Goal: Task Accomplishment & Management: Use online tool/utility

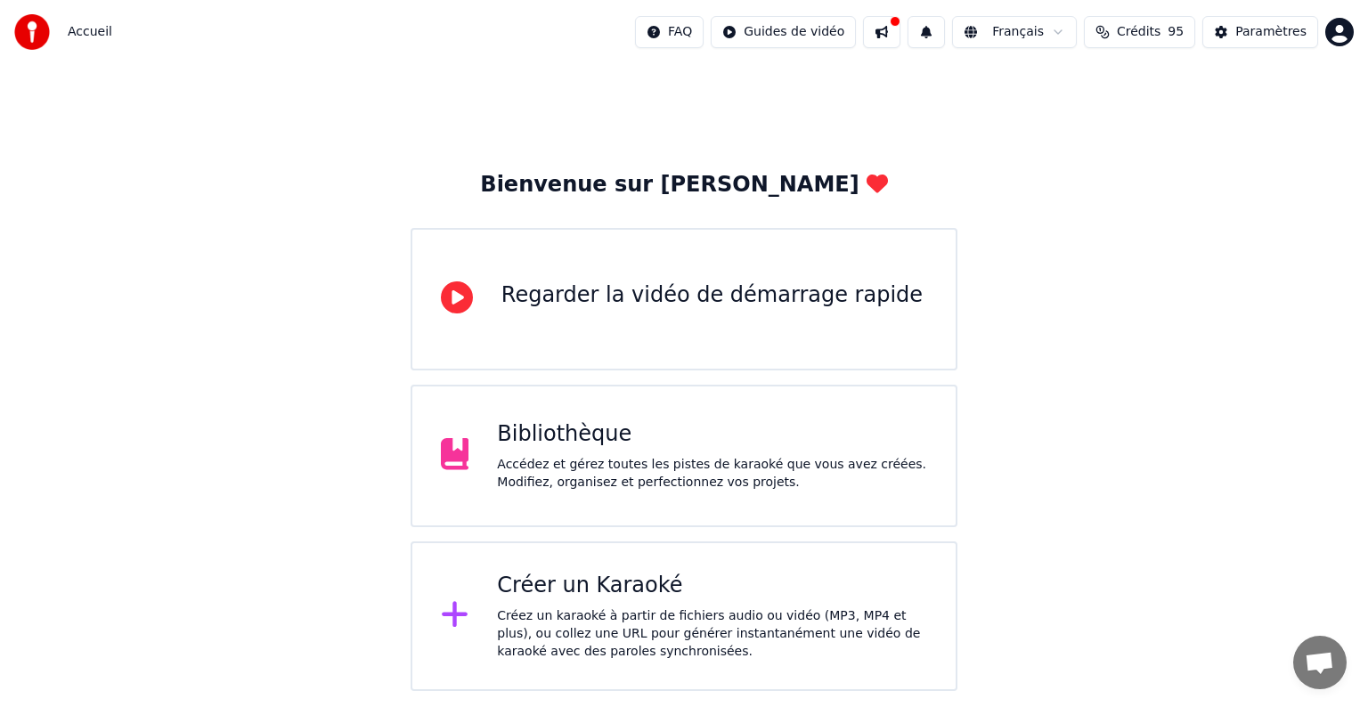
click at [608, 582] on div "Créer un Karaoké" at bounding box center [712, 586] width 430 height 29
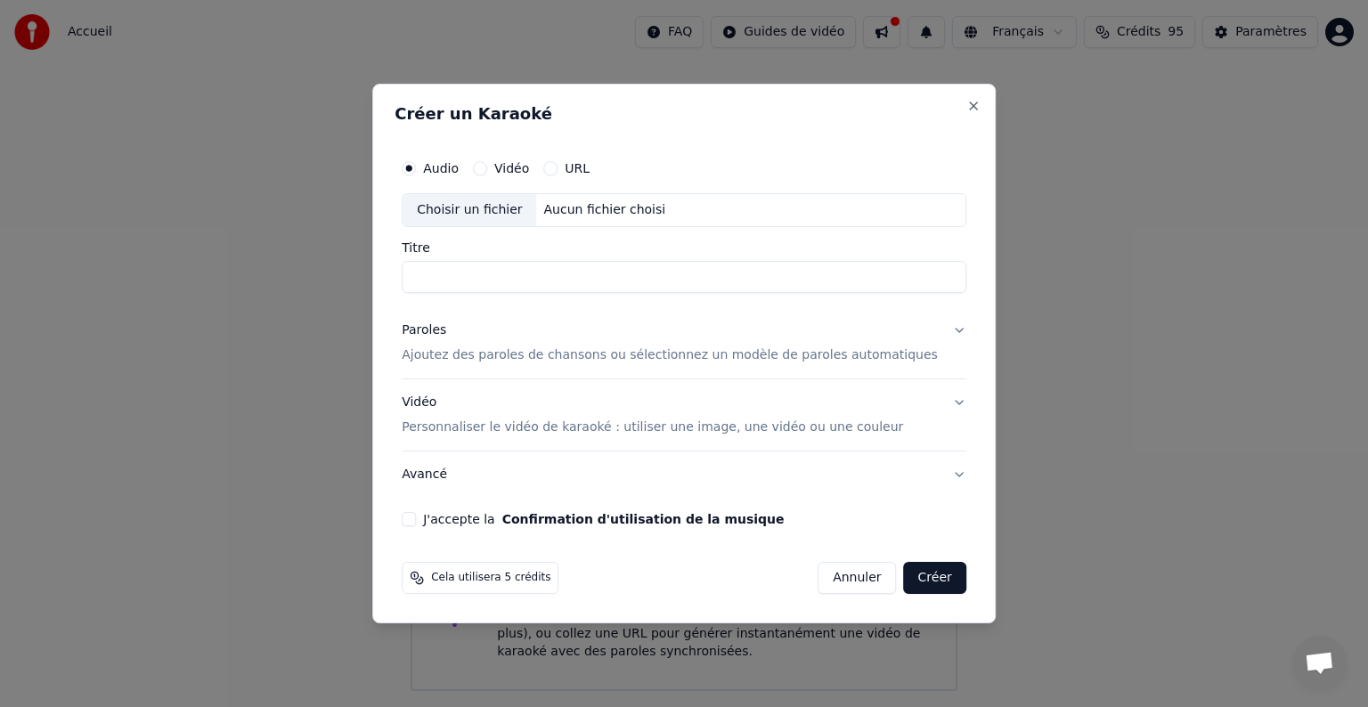
click at [487, 168] on button "Vidéo" at bounding box center [480, 168] width 14 height 14
click at [452, 164] on label "Audio" at bounding box center [441, 168] width 36 height 12
click at [416, 164] on button "Audio" at bounding box center [409, 168] width 14 height 14
click at [524, 216] on div "Choisir un fichier" at bounding box center [470, 210] width 134 height 32
type input "**********"
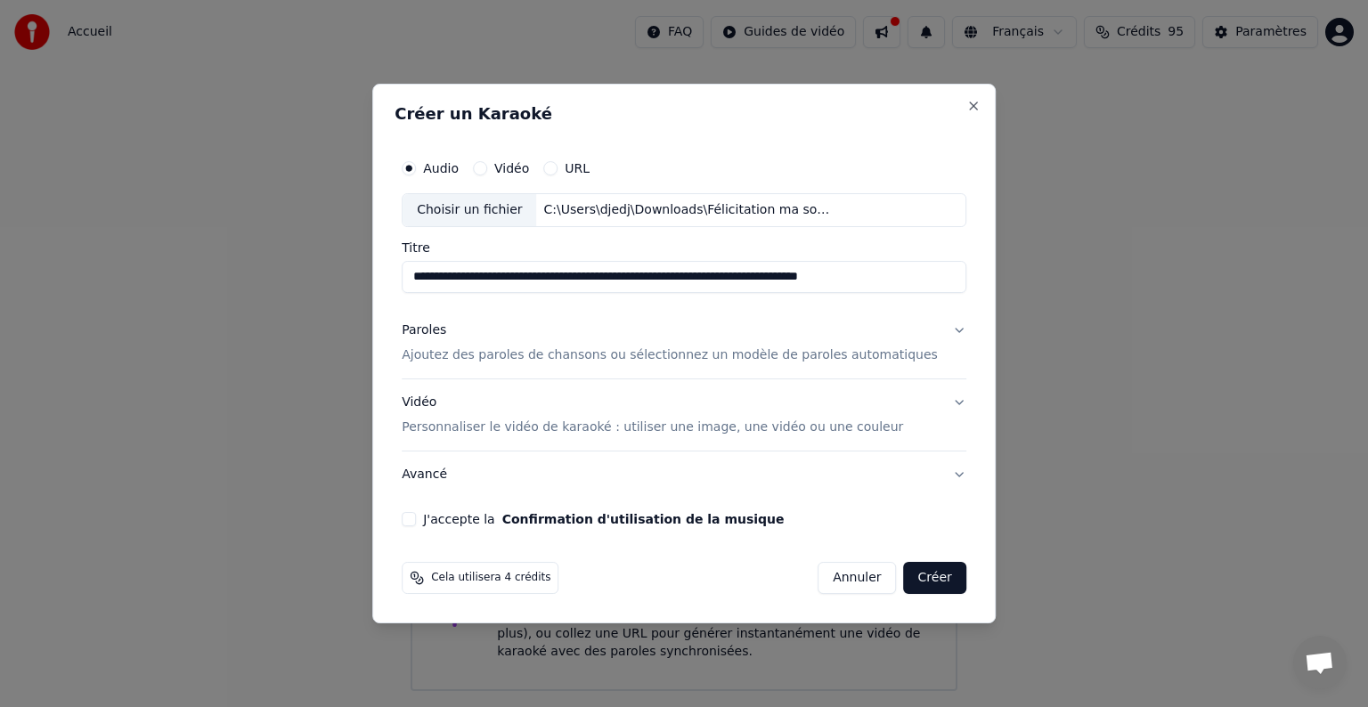
click at [816, 352] on p "Ajoutez des paroles de chansons ou sélectionnez un modèle de paroles automatiqu…" at bounding box center [670, 355] width 536 height 18
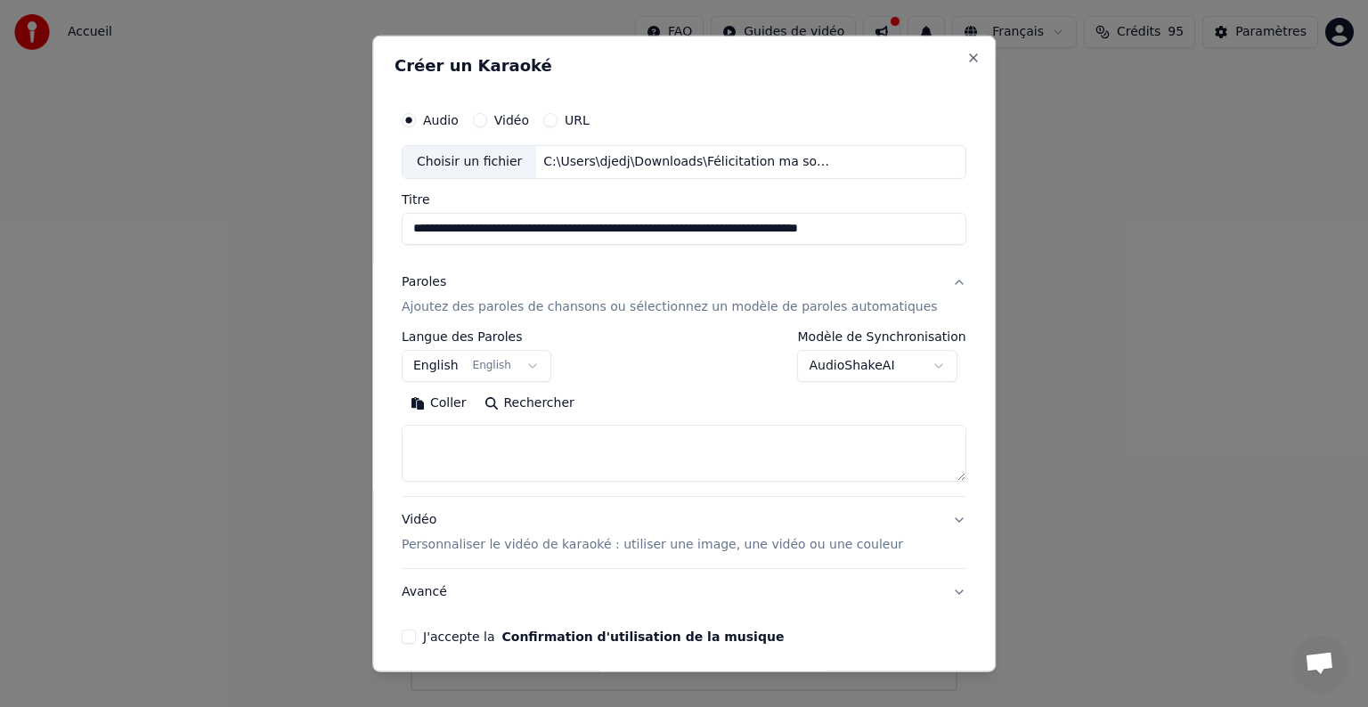
click at [499, 366] on button "English English" at bounding box center [477, 366] width 150 height 32
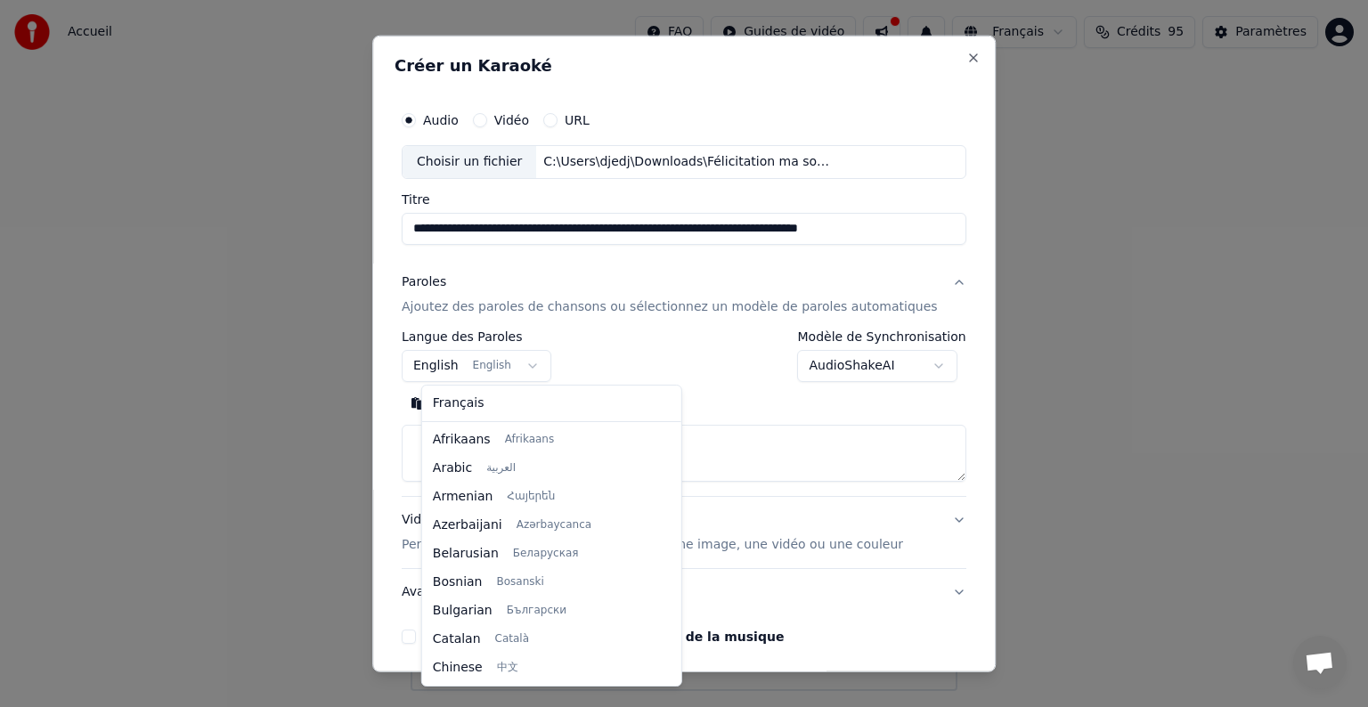
scroll to position [143, 0]
select select "**"
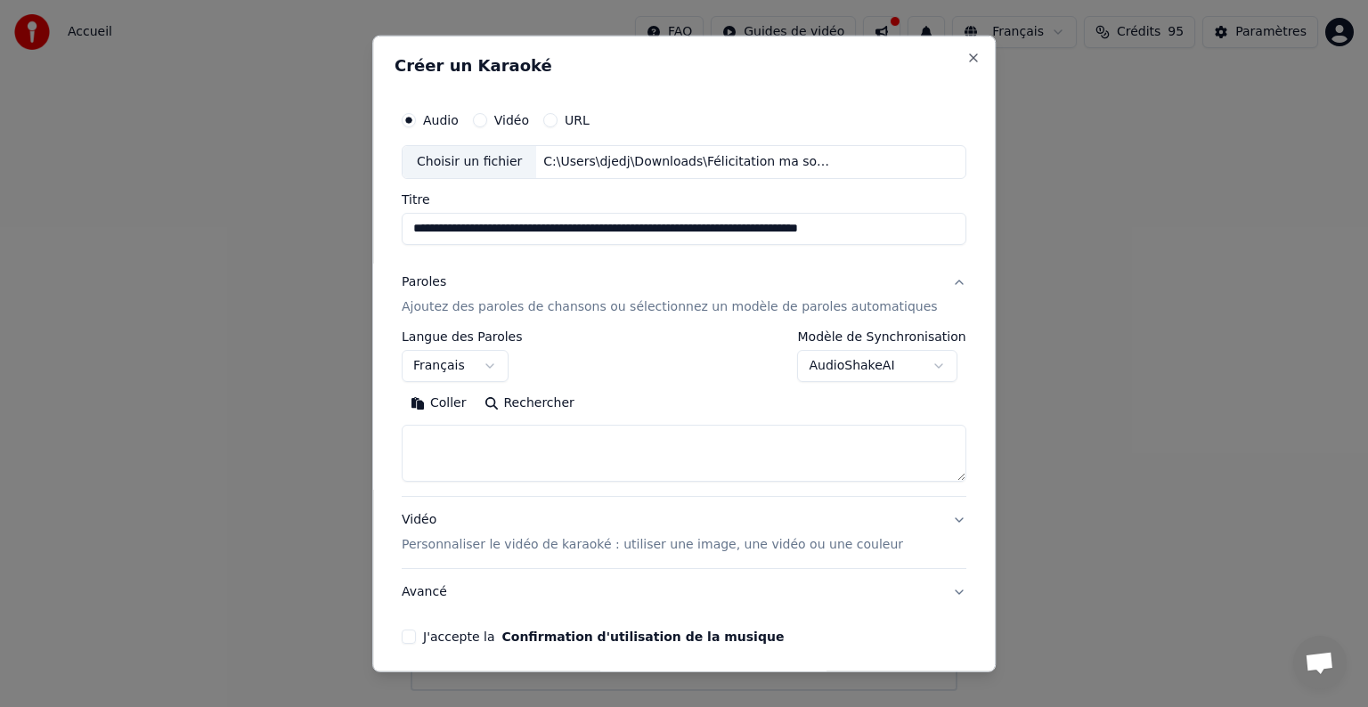
click at [498, 444] on textarea at bounding box center [684, 453] width 565 height 57
paste textarea "**********"
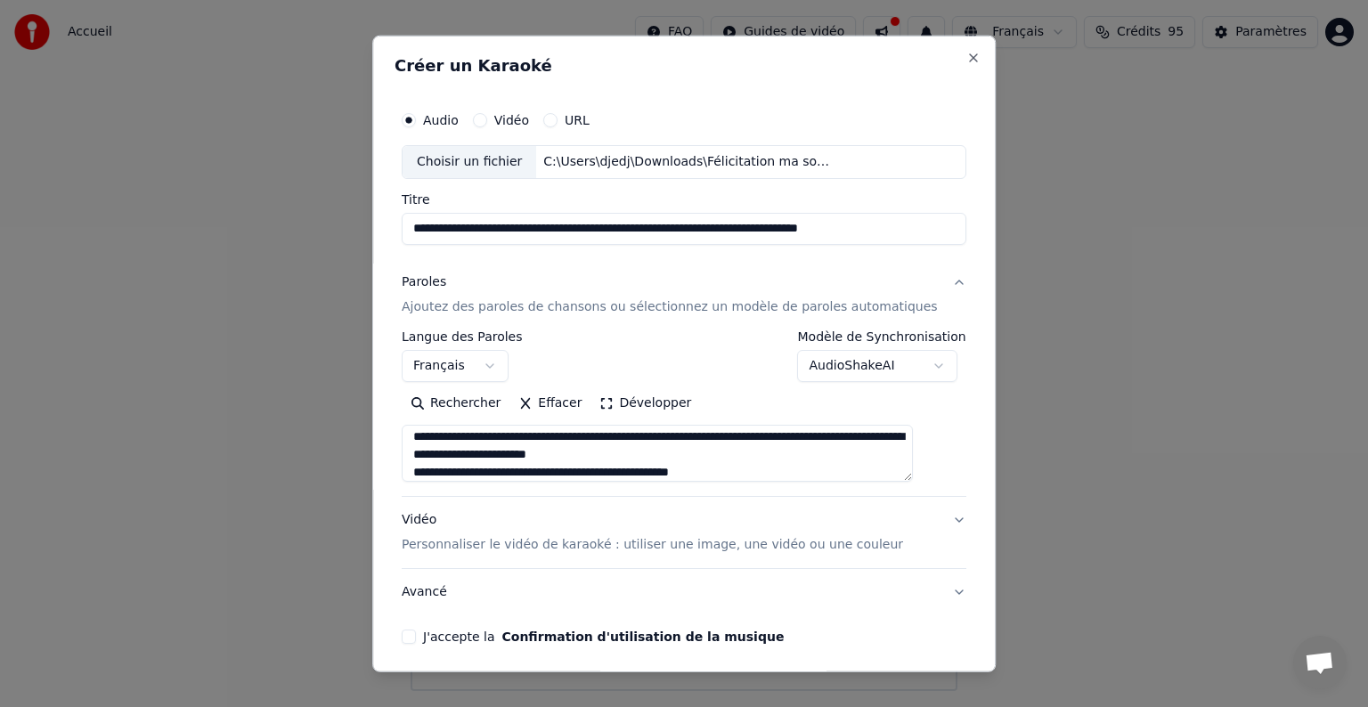
scroll to position [68, 0]
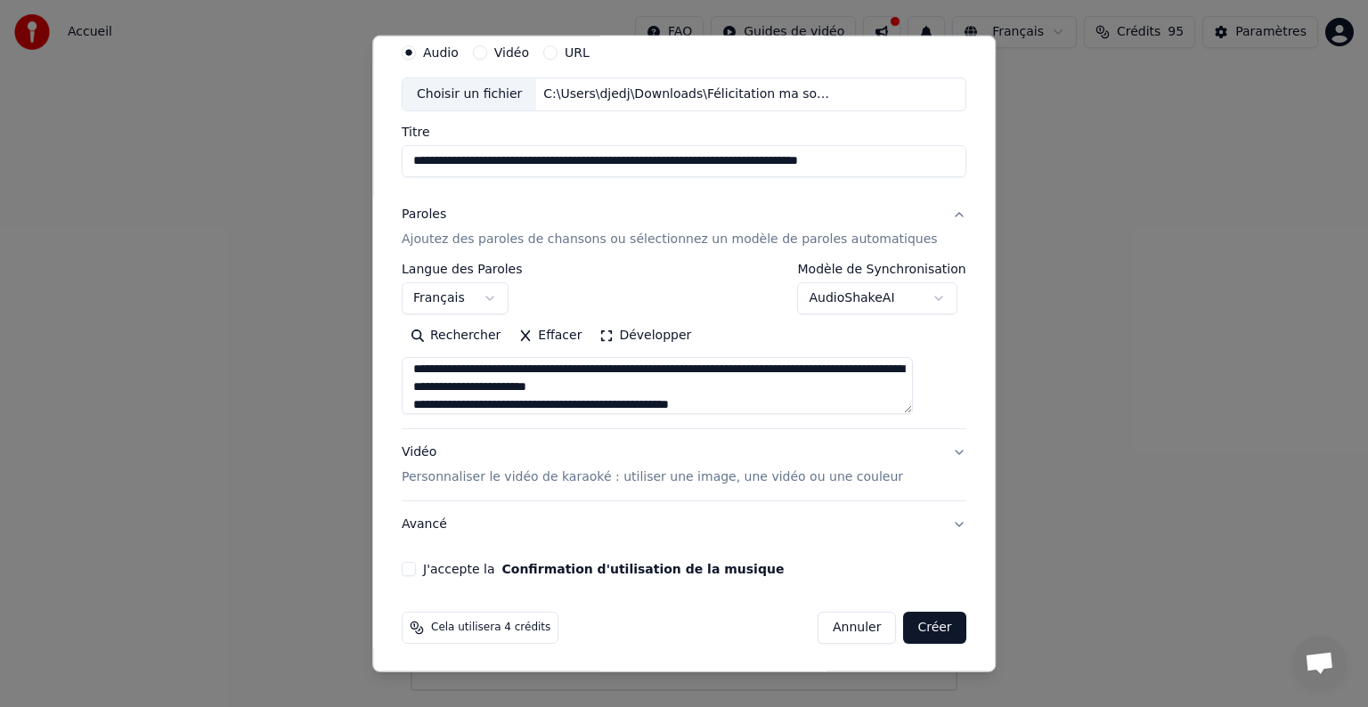
type textarea "**********"
click at [799, 480] on p "Personnaliser le vidéo de karaoké : utiliser une image, une vidéo ou une couleur" at bounding box center [652, 477] width 501 height 18
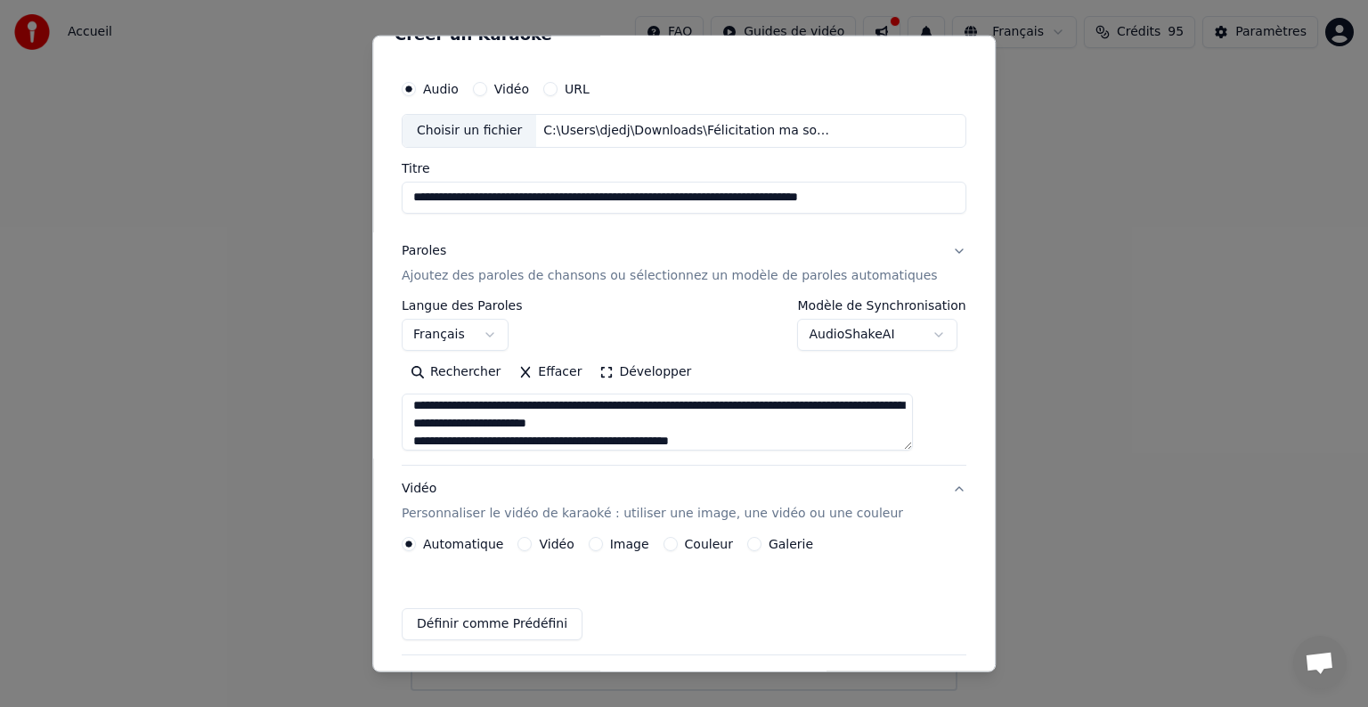
scroll to position [20, 0]
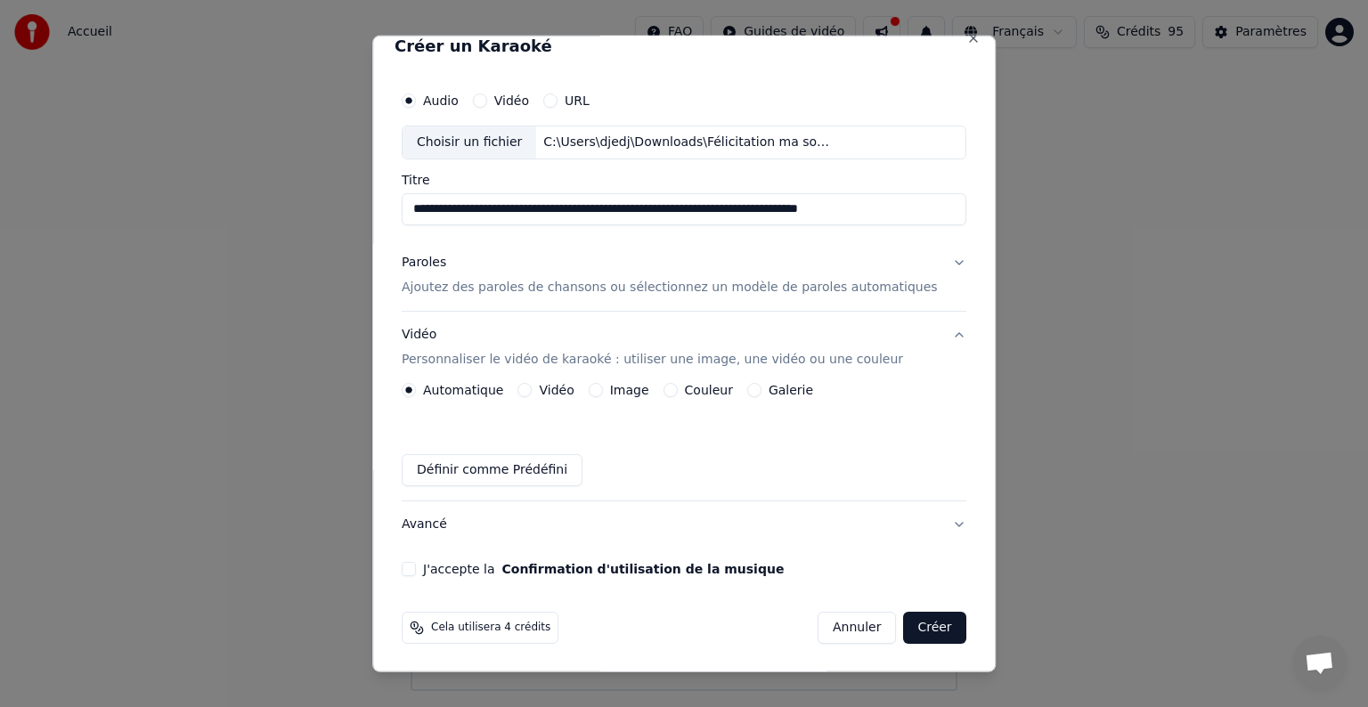
click at [603, 388] on button "Image" at bounding box center [596, 390] width 14 height 14
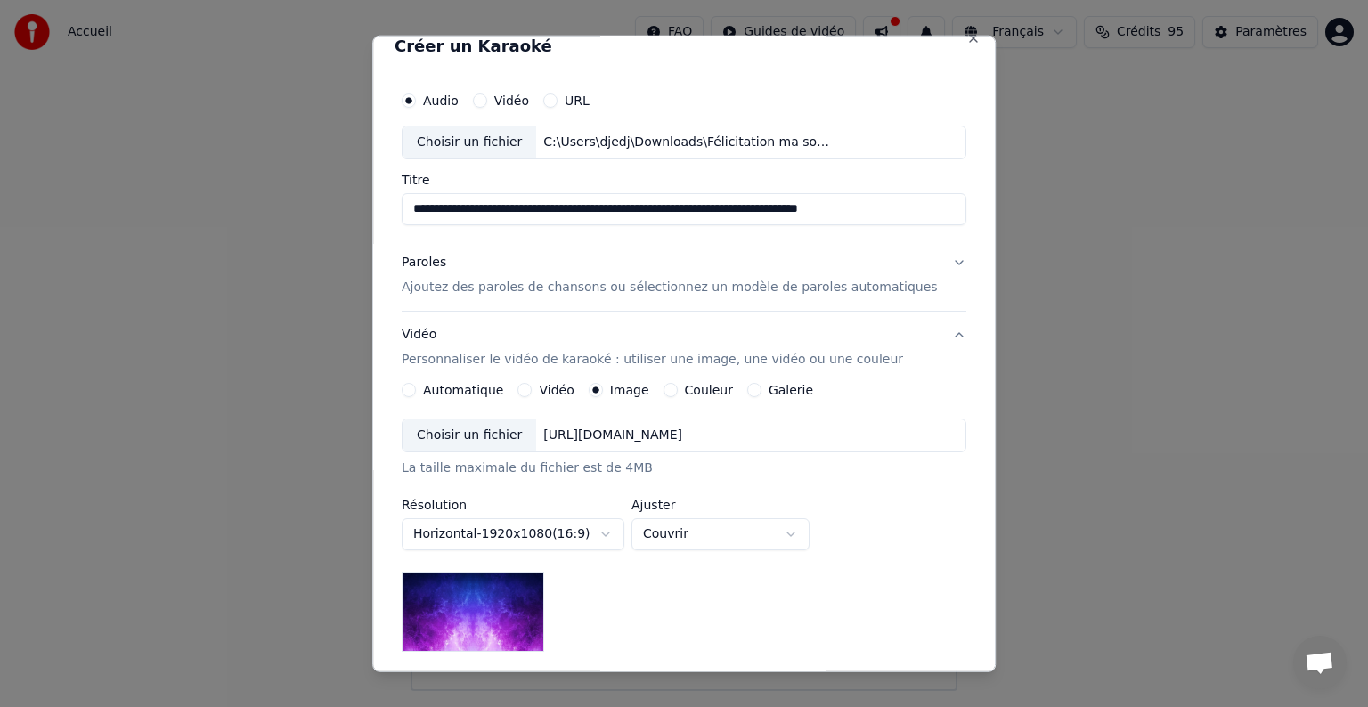
click at [488, 438] on div "Choisir un fichier" at bounding box center [470, 435] width 134 height 32
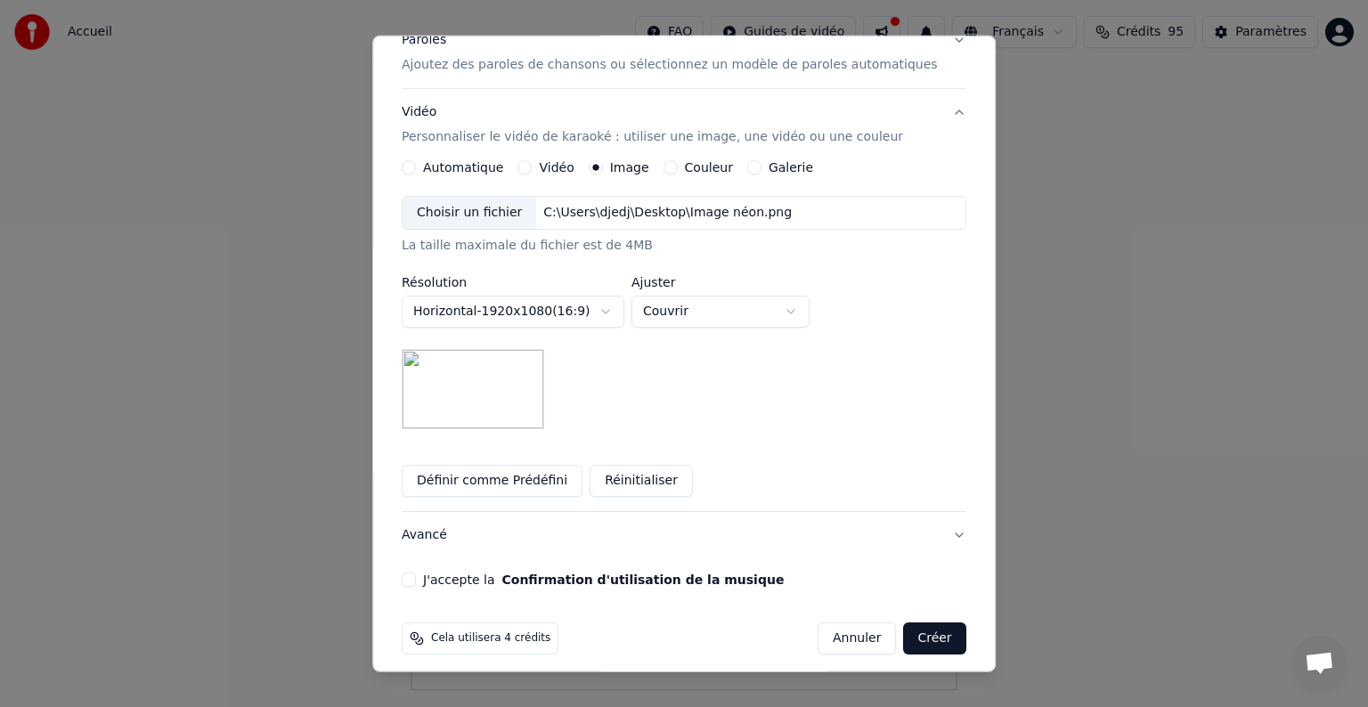
scroll to position [253, 0]
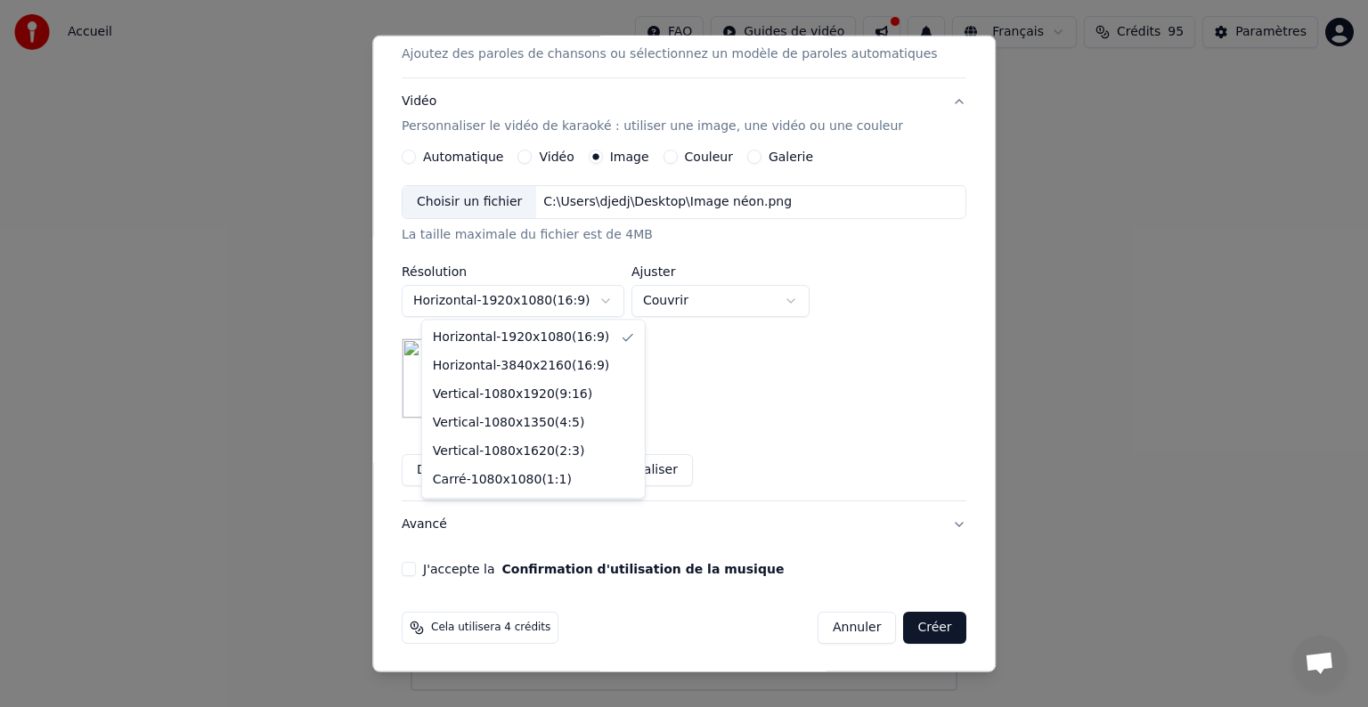
click at [609, 300] on body "**********" at bounding box center [684, 345] width 1368 height 691
select select "*********"
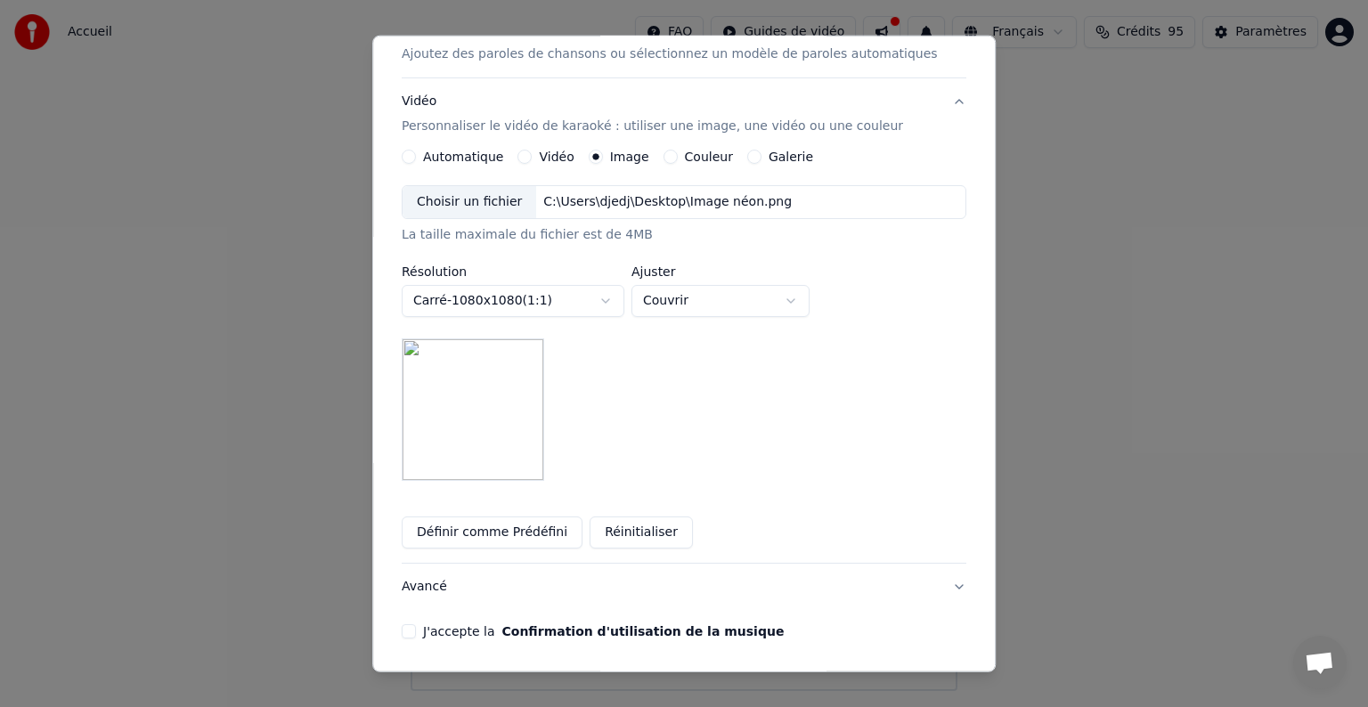
scroll to position [314, 0]
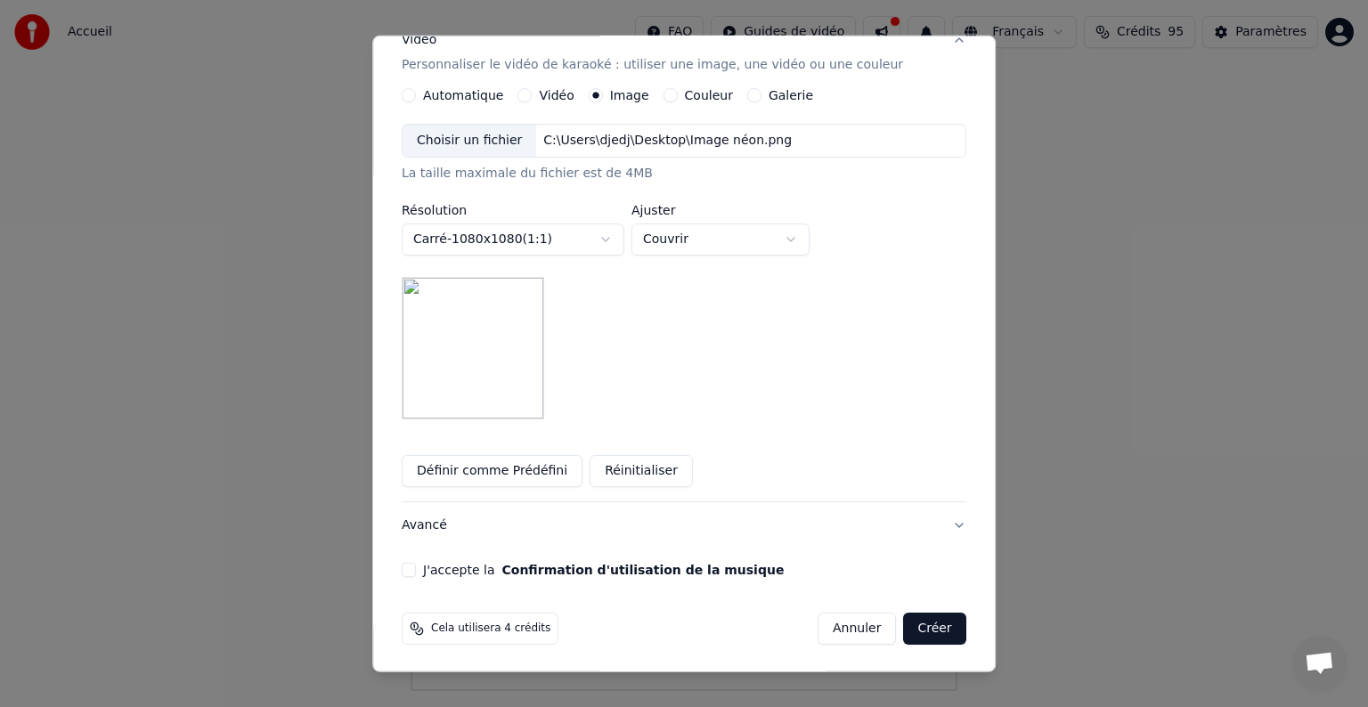
click at [416, 570] on button "J'accepte la Confirmation d'utilisation de la musique" at bounding box center [409, 570] width 14 height 14
click at [904, 629] on button "Créer" at bounding box center [935, 629] width 62 height 32
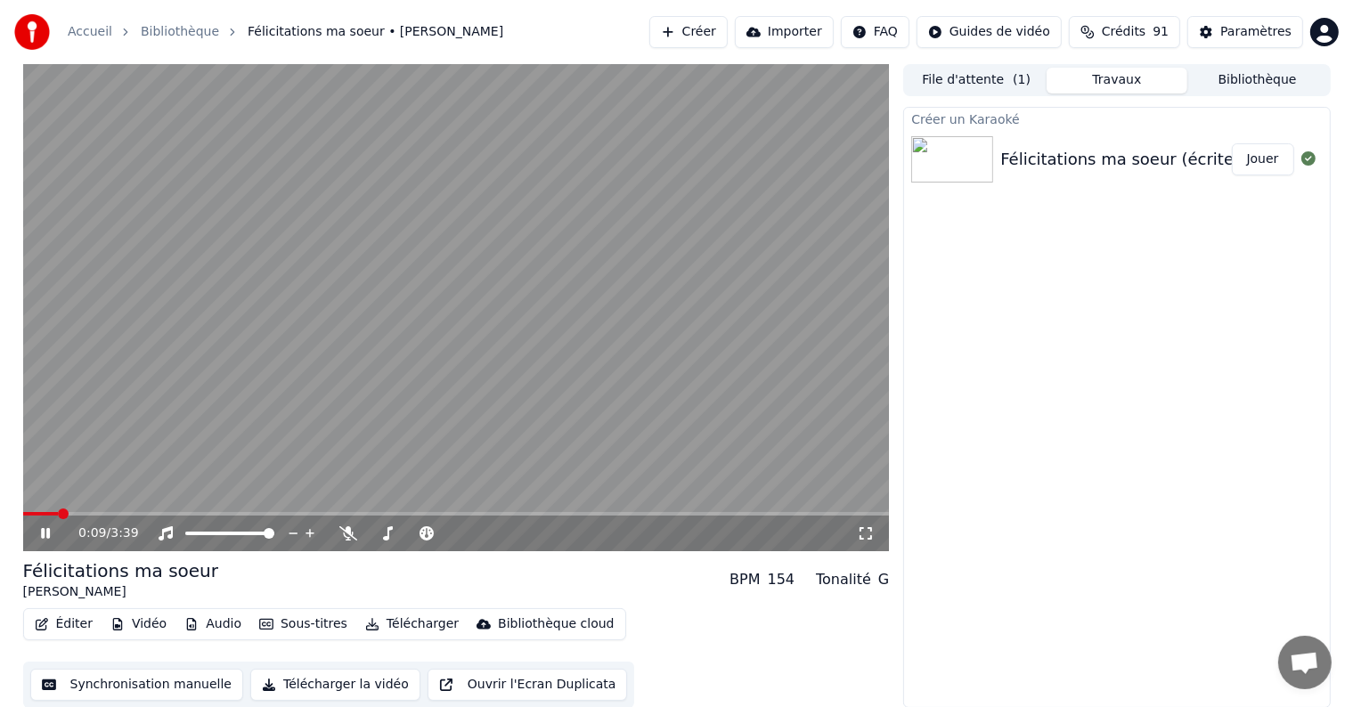
click at [59, 512] on span at bounding box center [41, 514] width 36 height 4
drag, startPoint x: 957, startPoint y: 61, endPoint x: 958, endPoint y: 82, distance: 21.4
click at [958, 63] on div "Accueil Bibliothèque Félicitations ma soeur • [PERSON_NAME] Importer FAQ Guides…" at bounding box center [676, 32] width 1353 height 64
click at [958, 84] on button "File d'attente ( 1 )" at bounding box center [976, 81] width 141 height 26
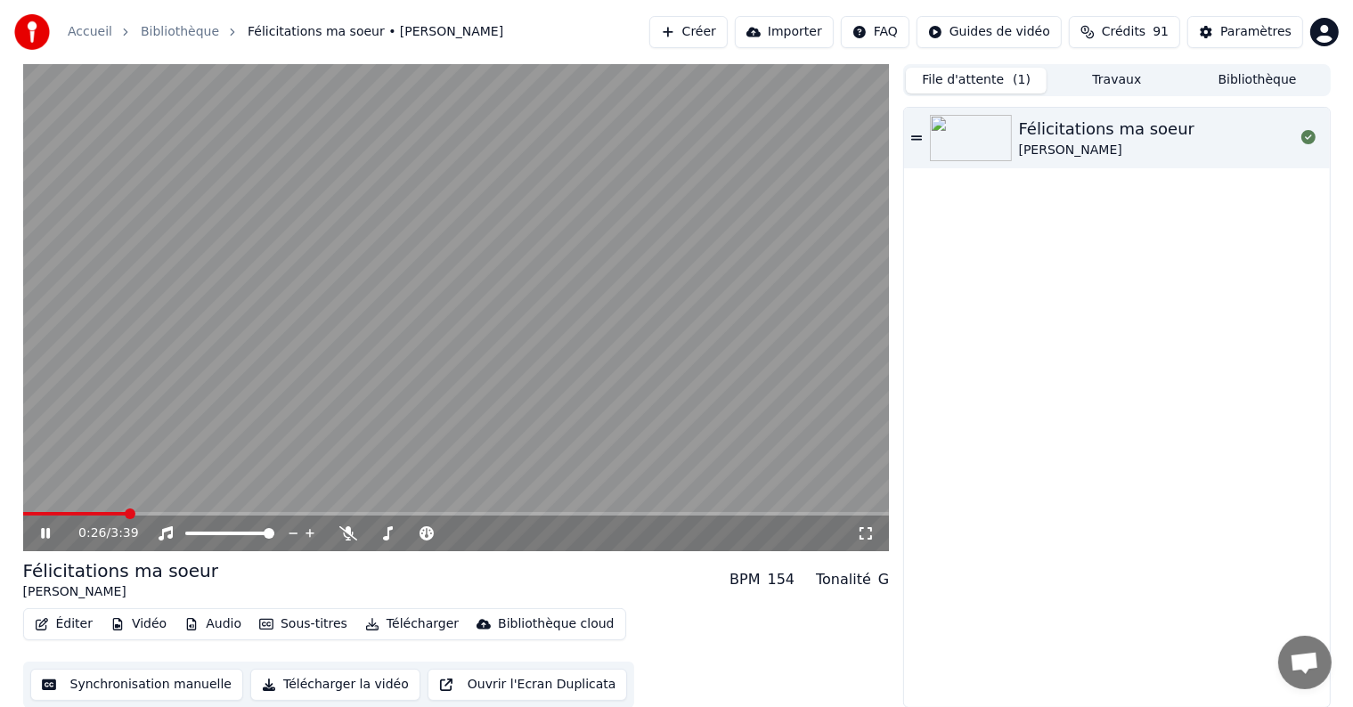
click at [1137, 144] on div "[PERSON_NAME]" at bounding box center [1107, 151] width 176 height 18
click at [78, 513] on span at bounding box center [456, 514] width 867 height 4
click at [118, 516] on span at bounding box center [456, 514] width 867 height 4
click at [110, 514] on span at bounding box center [75, 514] width 104 height 4
click at [105, 513] on span at bounding box center [64, 514] width 83 height 4
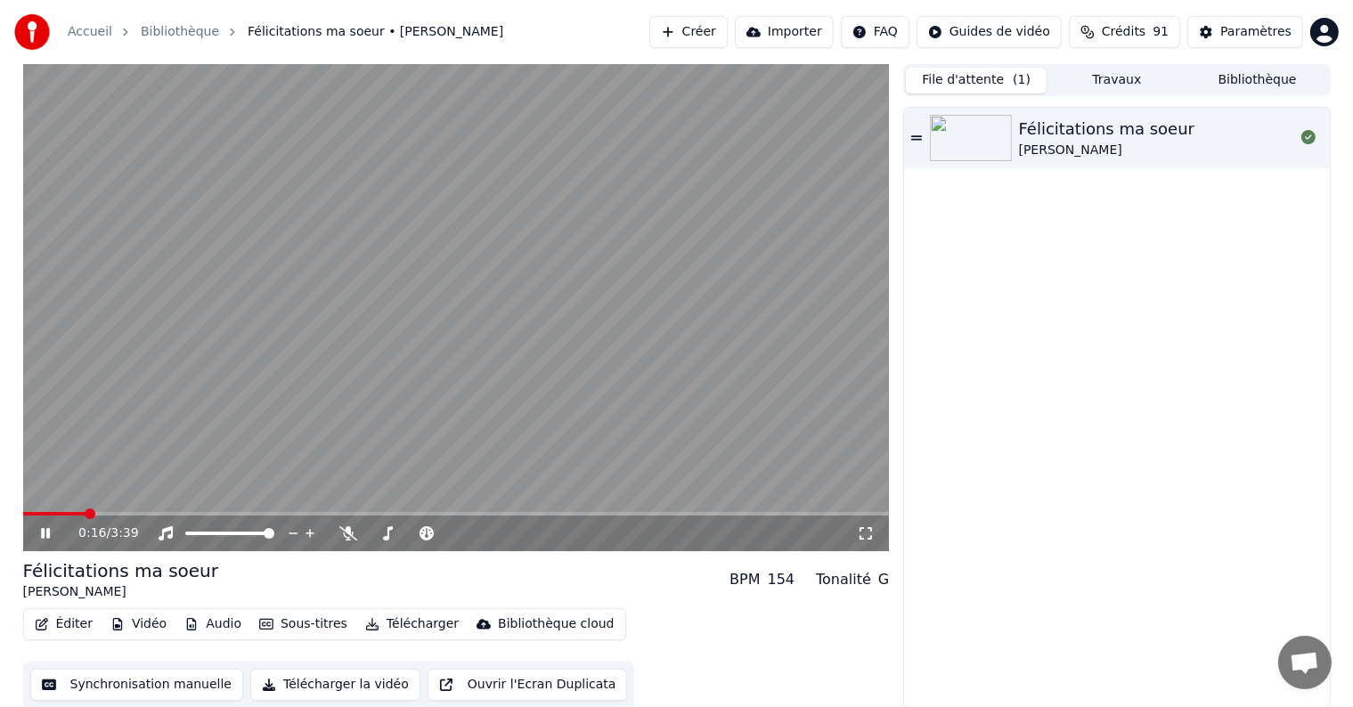
click at [85, 514] on span at bounding box center [54, 514] width 63 height 4
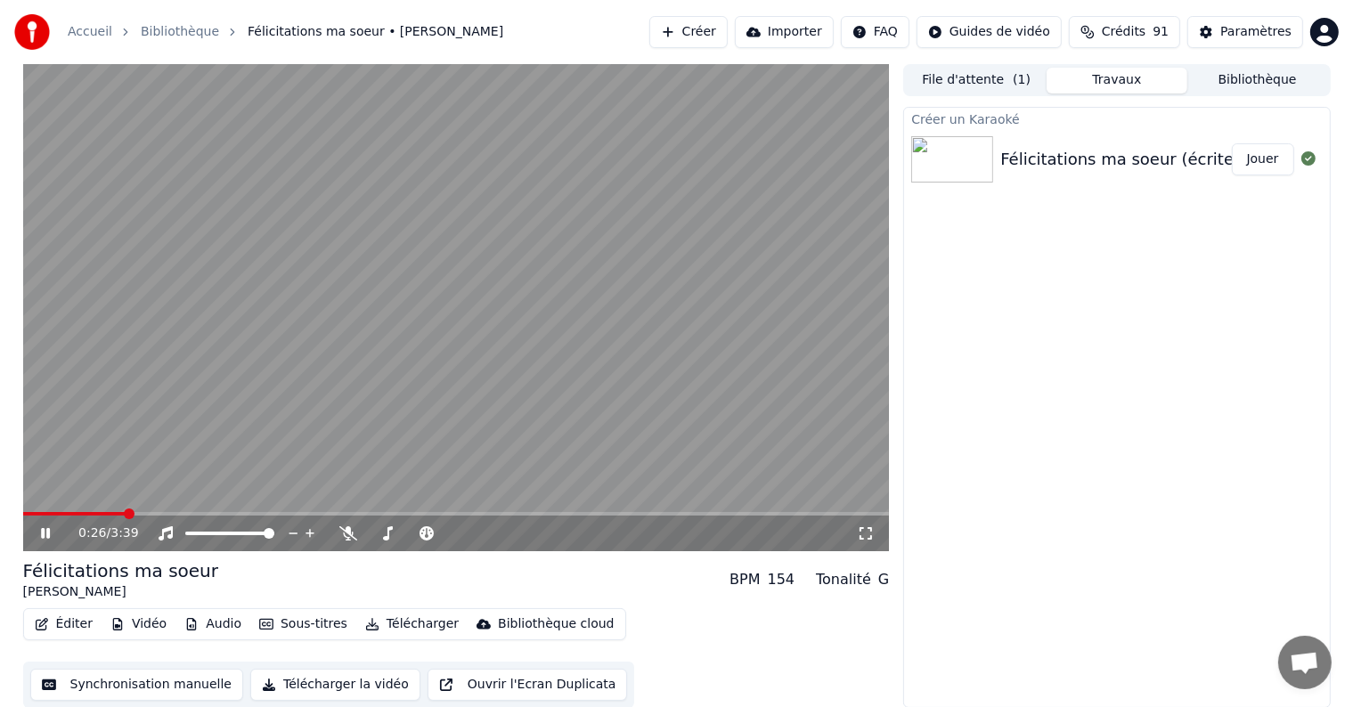
click at [1112, 82] on button "Travaux" at bounding box center [1116, 81] width 141 height 26
click at [1315, 125] on div "Créer un Karaoké" at bounding box center [1116, 118] width 425 height 21
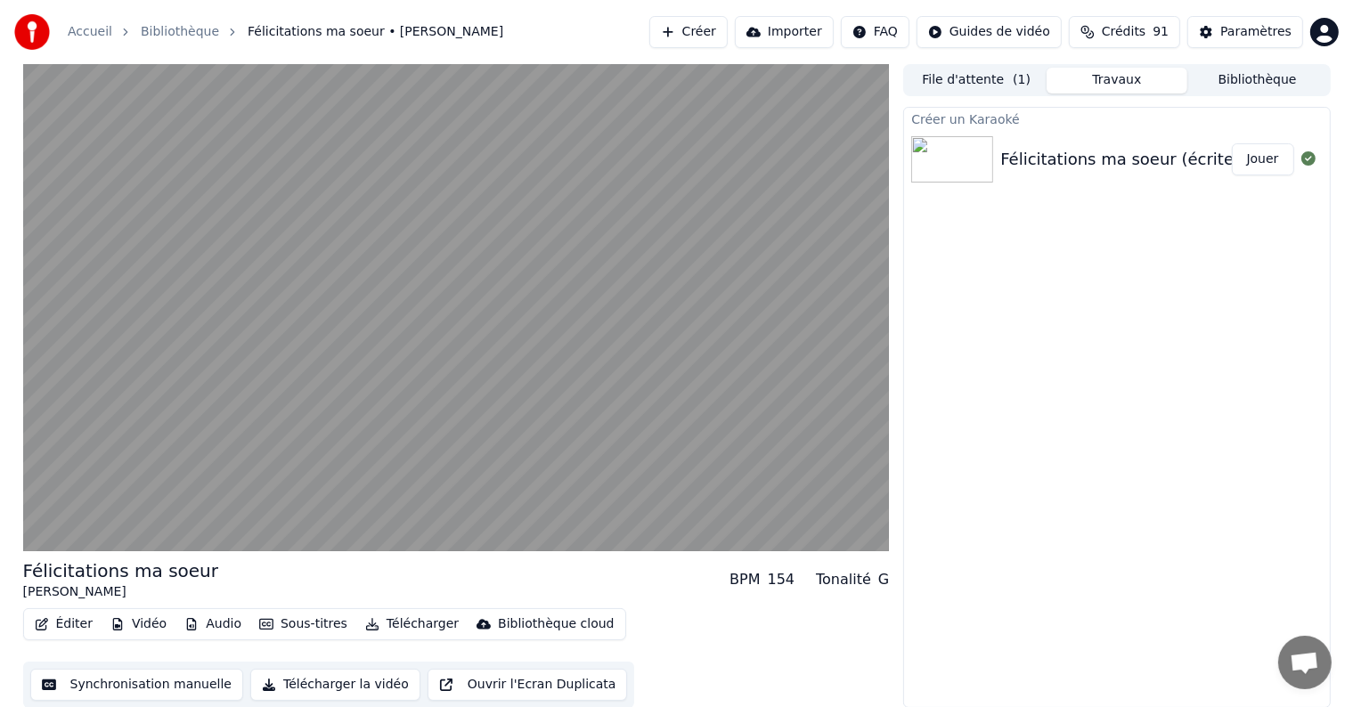
click at [1286, 86] on button "Bibliothèque" at bounding box center [1257, 81] width 141 height 26
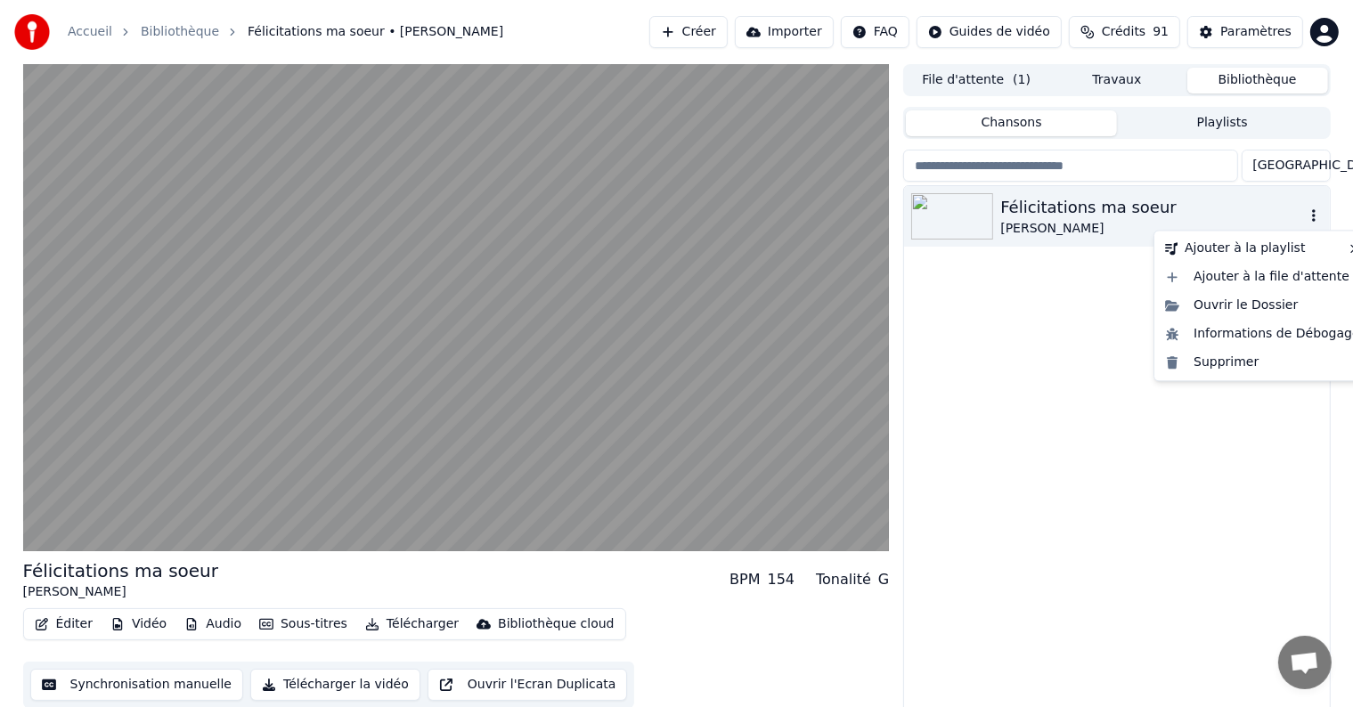
click at [1315, 207] on button "button" at bounding box center [1314, 216] width 18 height 21
click at [1232, 371] on div "Supprimer" at bounding box center [1262, 362] width 209 height 29
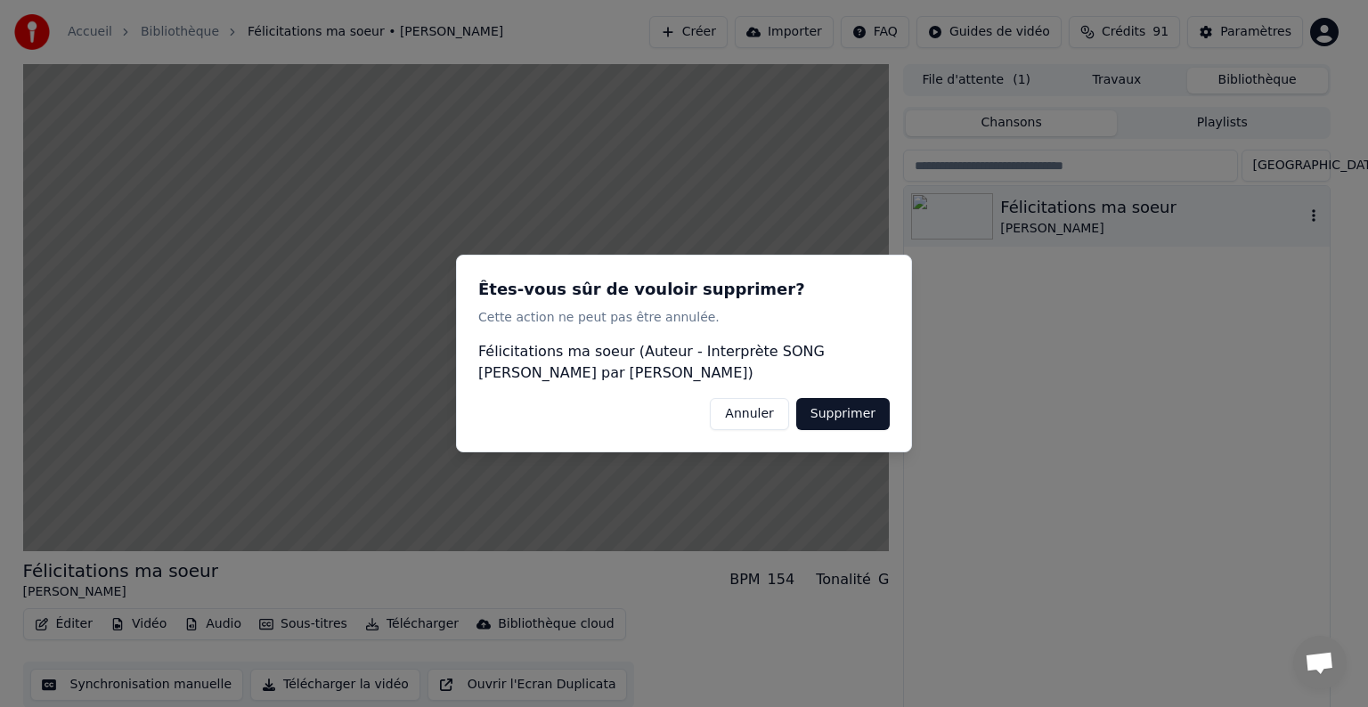
click at [840, 413] on button "Supprimer" at bounding box center [843, 414] width 94 height 32
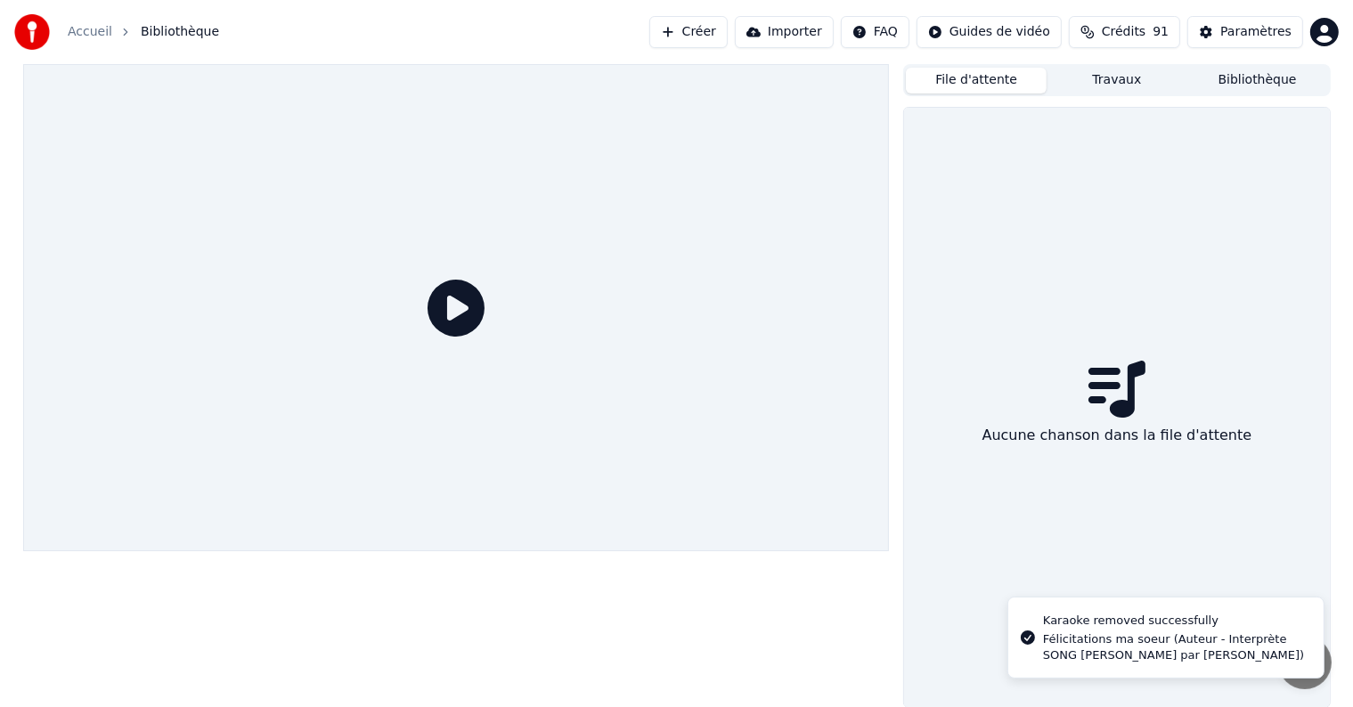
click at [977, 79] on button "File d'attente" at bounding box center [976, 81] width 141 height 26
click at [1331, 32] on html "Accueil Bibliothèque Créer Importer FAQ Guides de vidéo Crédits 91 Paramètres F…" at bounding box center [676, 353] width 1353 height 707
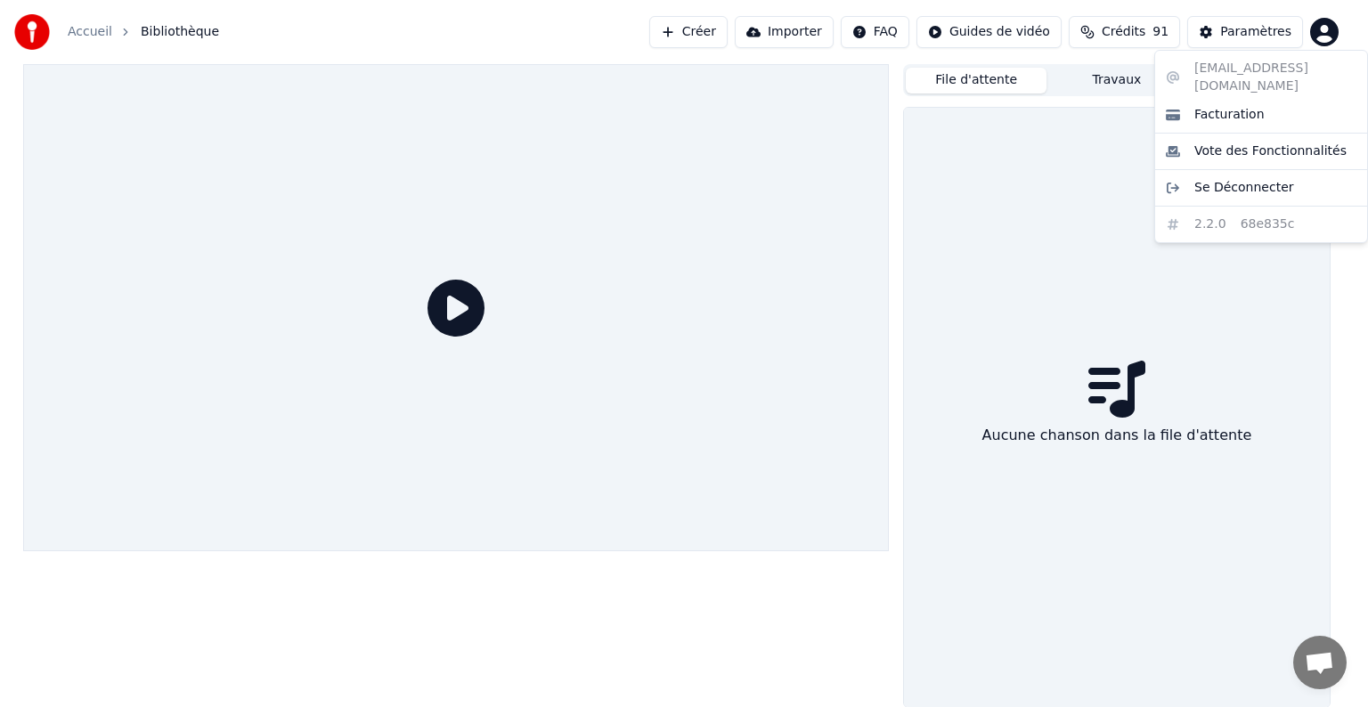
click at [702, 39] on html "Accueil Bibliothèque Créer Importer FAQ Guides de vidéo Crédits 91 Paramètres F…" at bounding box center [684, 353] width 1368 height 707
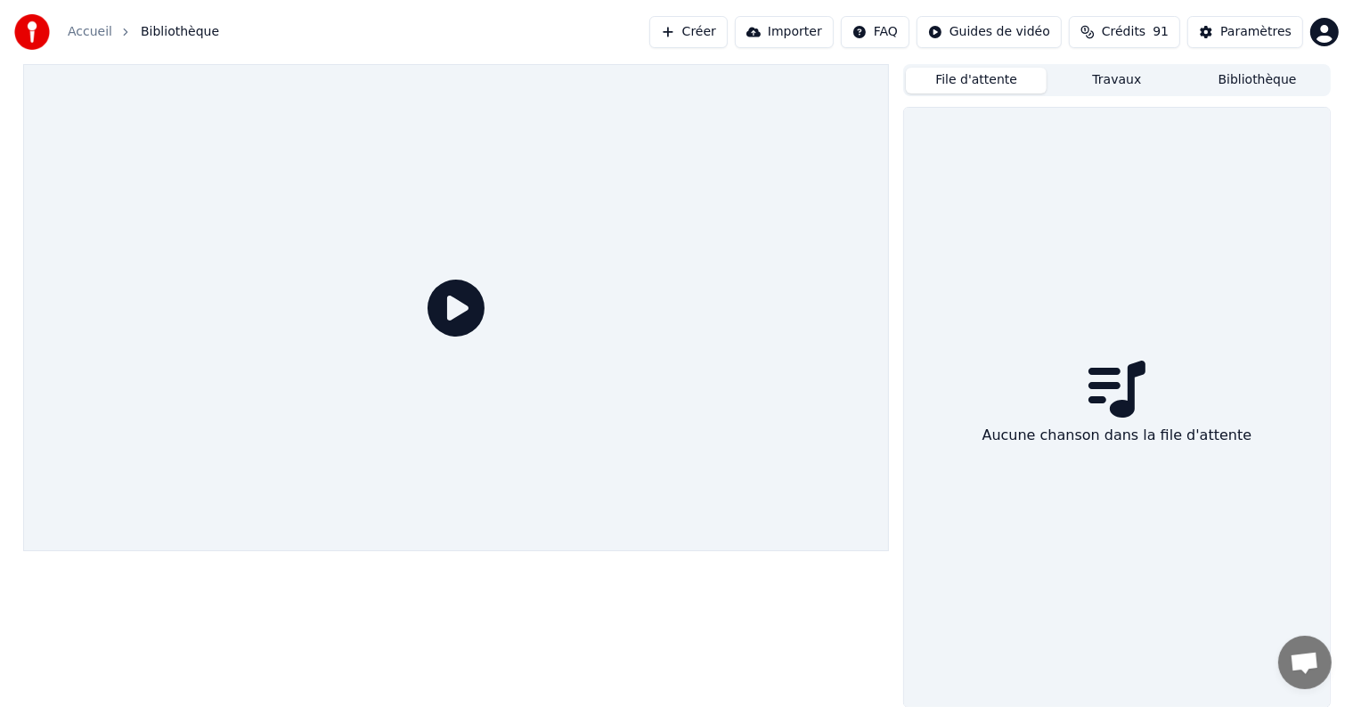
click at [705, 35] on button "Créer" at bounding box center [688, 32] width 78 height 32
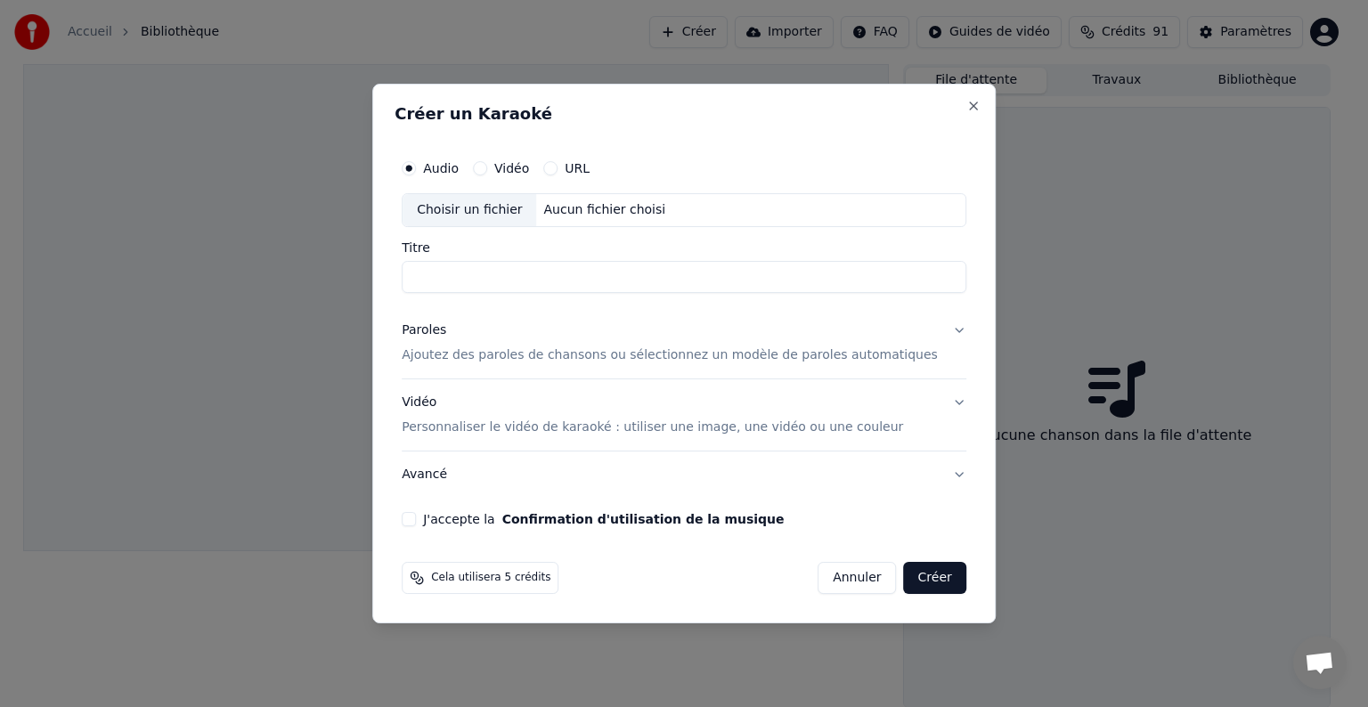
click at [505, 214] on div "Choisir un fichier" at bounding box center [470, 210] width 134 height 32
type input "**********"
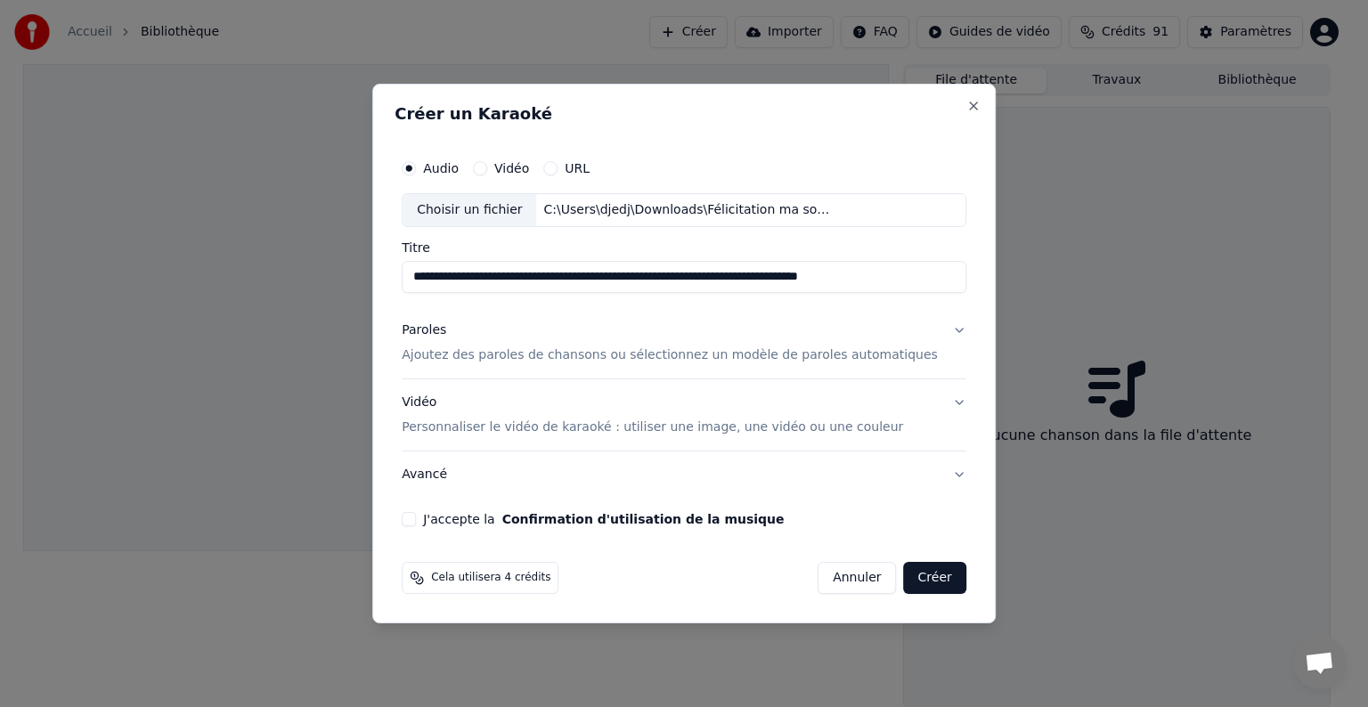
click at [510, 354] on p "Ajoutez des paroles de chansons ou sélectionnez un modèle de paroles automatiqu…" at bounding box center [670, 355] width 536 height 18
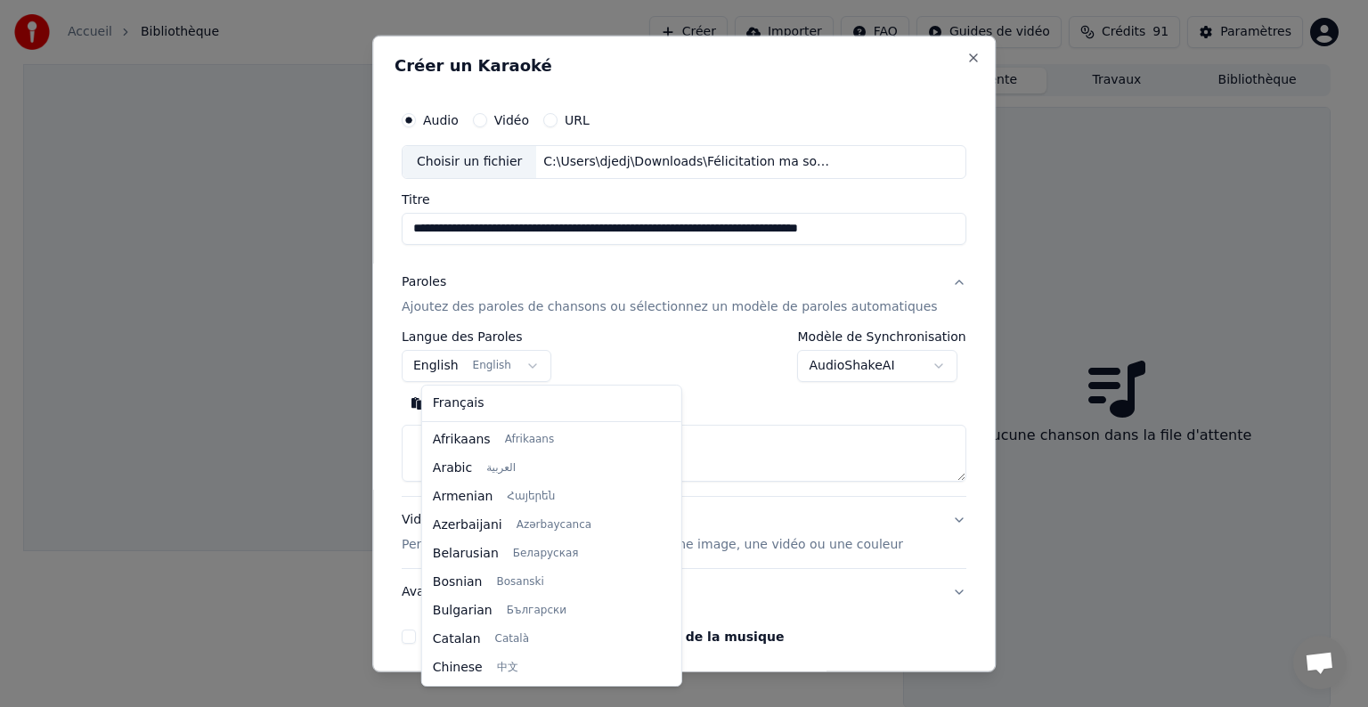
click at [511, 360] on body "**********" at bounding box center [676, 353] width 1353 height 707
select select "**"
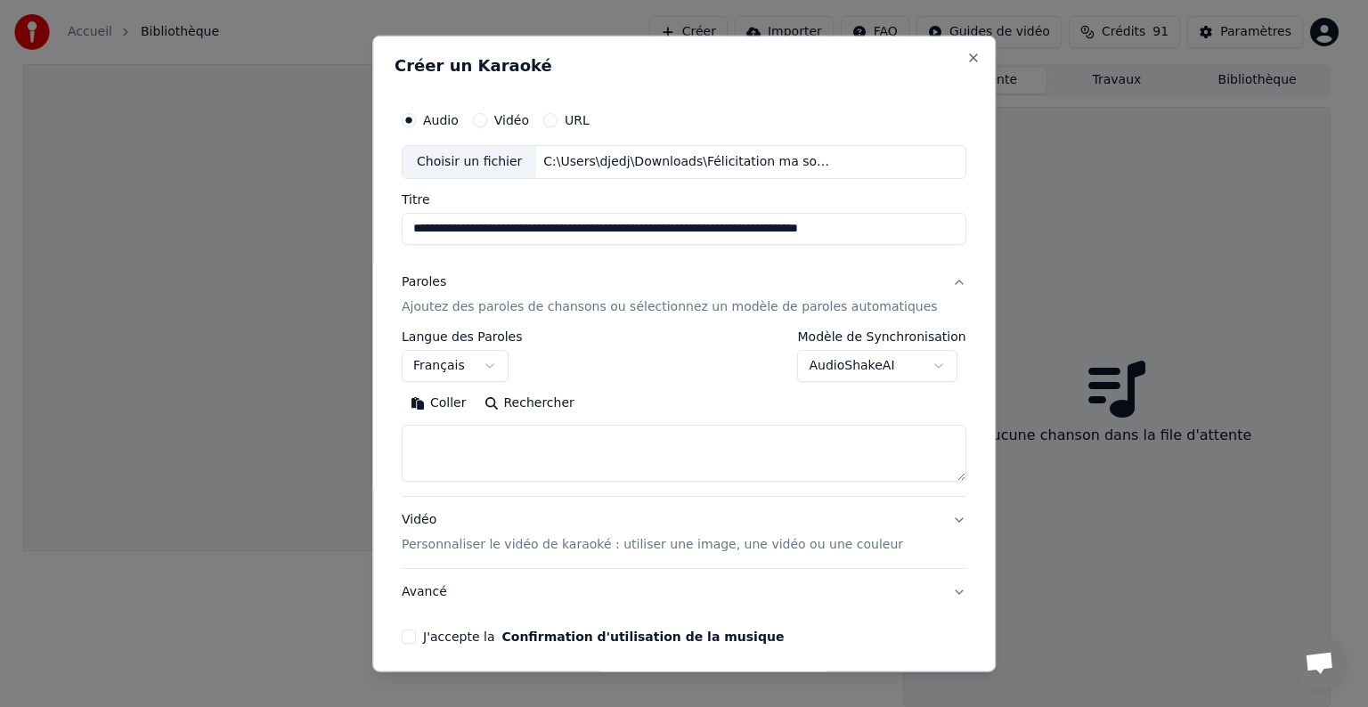
click at [461, 443] on textarea at bounding box center [684, 453] width 565 height 57
paste textarea "**********"
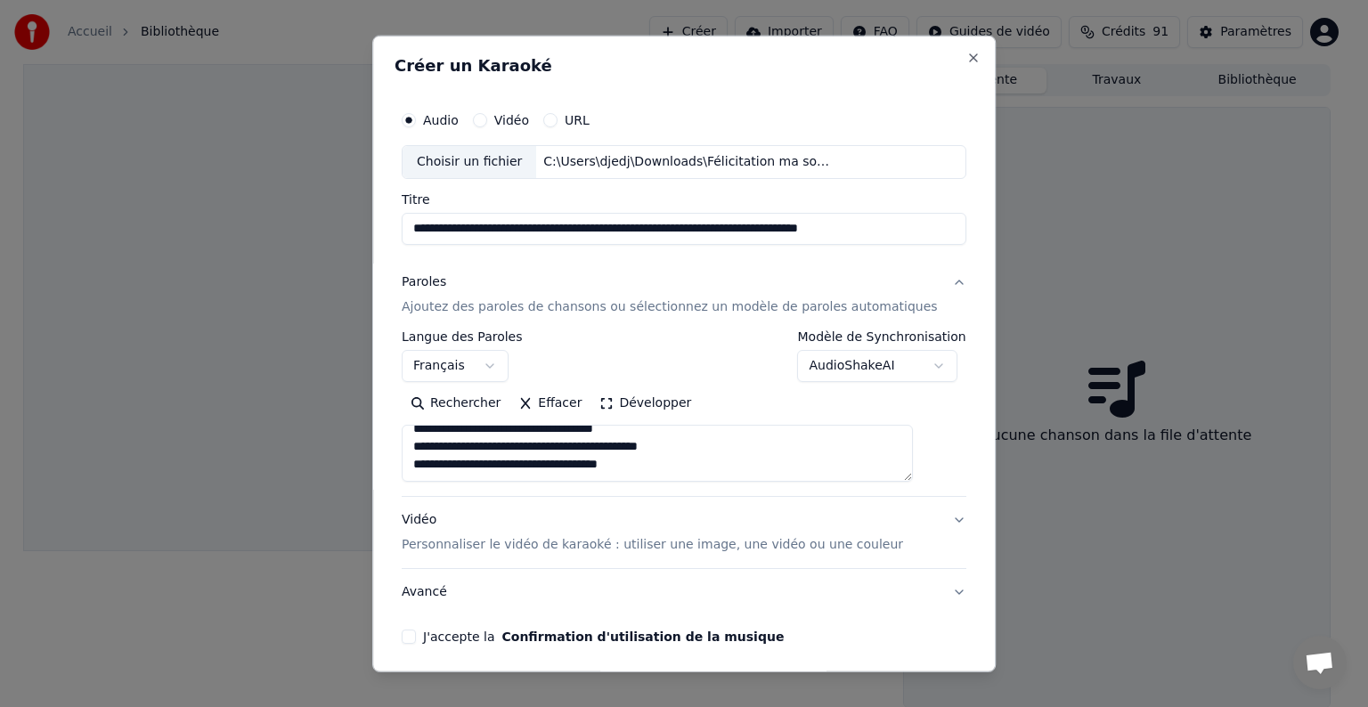
scroll to position [0, 0]
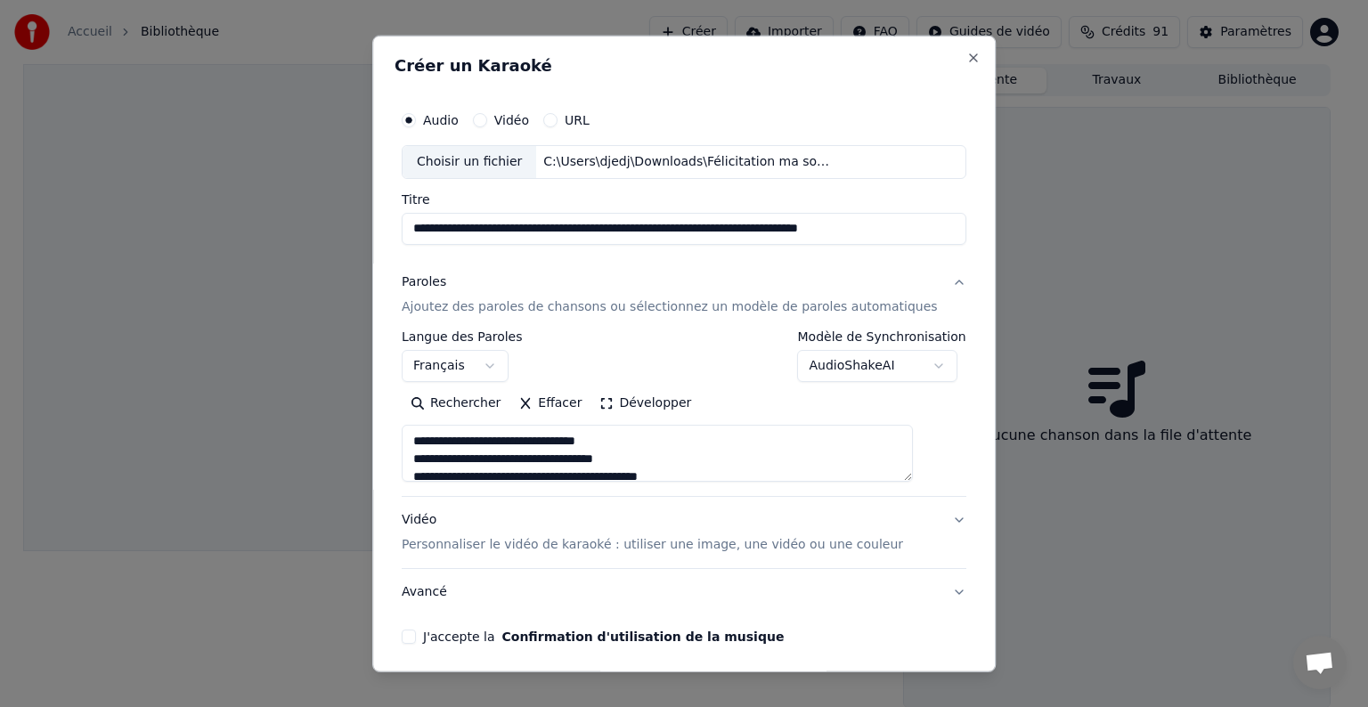
type textarea "**********"
click at [533, 542] on p "Personnaliser le vidéo de karaoké : utiliser une image, une vidéo ou une couleur" at bounding box center [652, 545] width 501 height 18
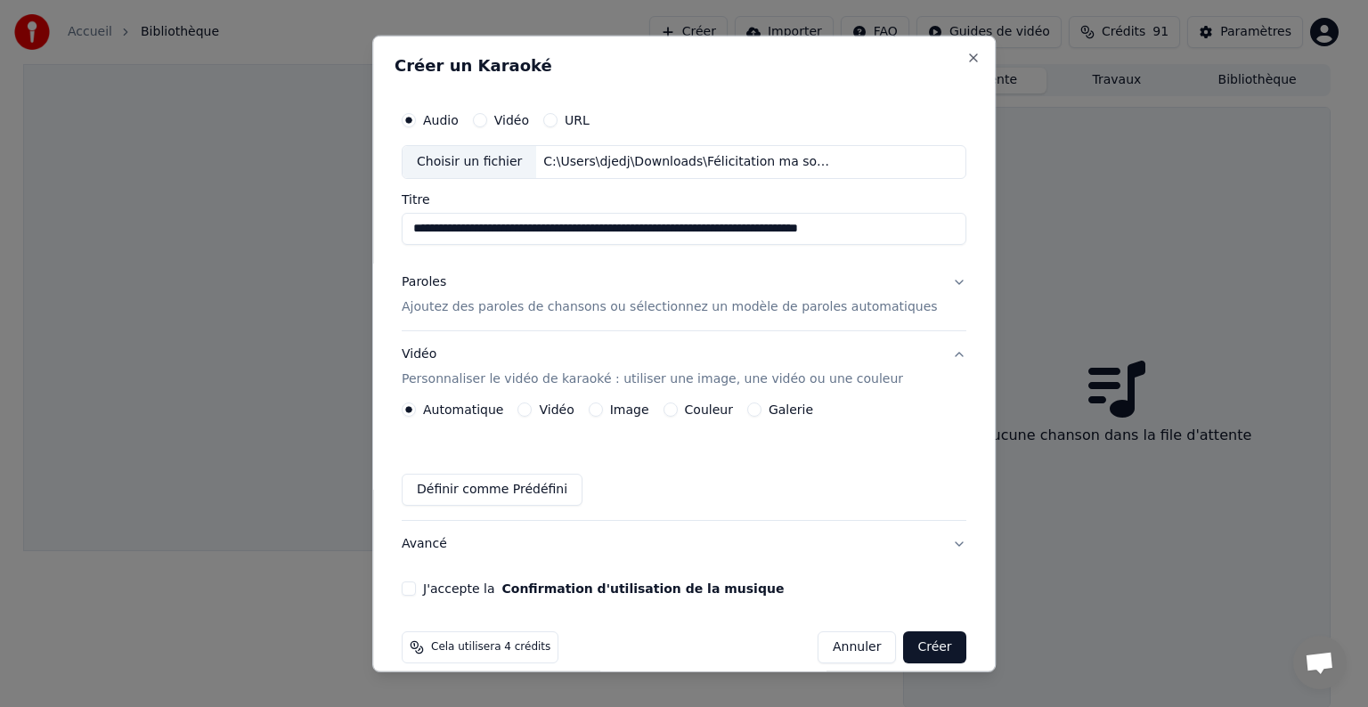
click at [603, 410] on button "Image" at bounding box center [596, 410] width 14 height 14
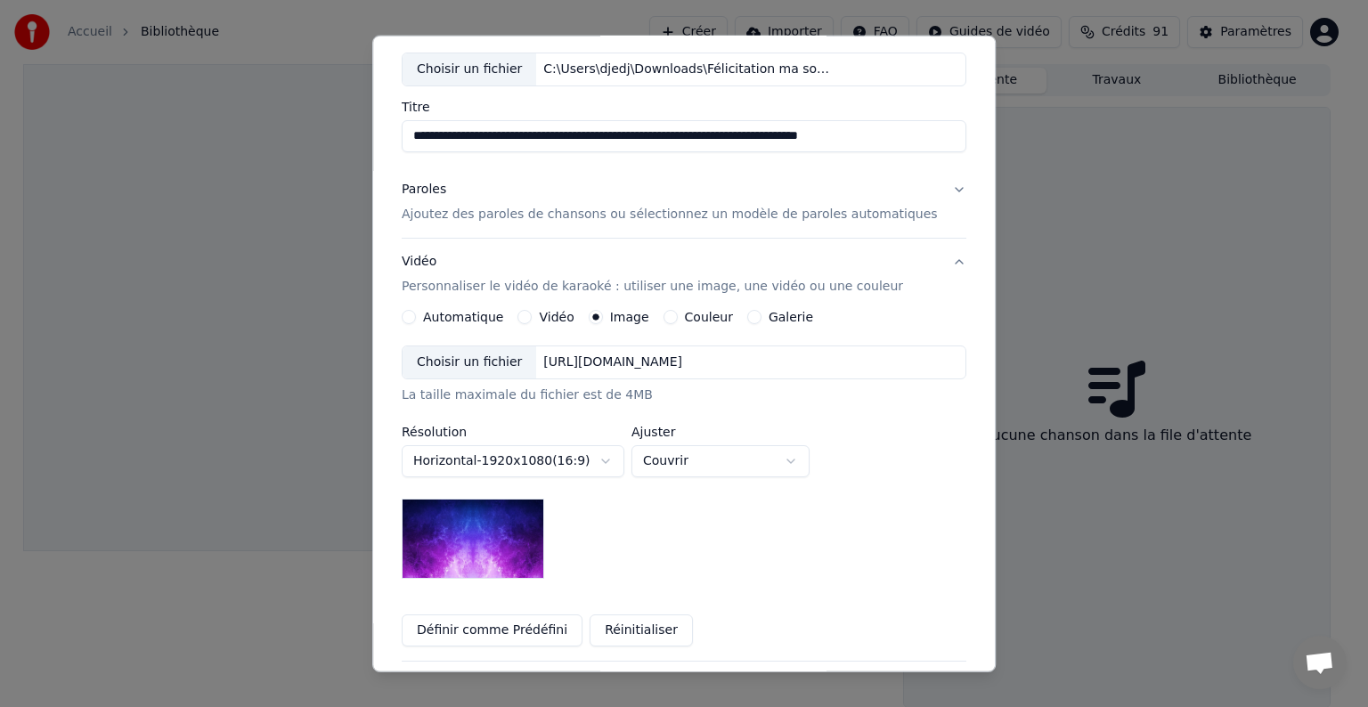
scroll to position [253, 0]
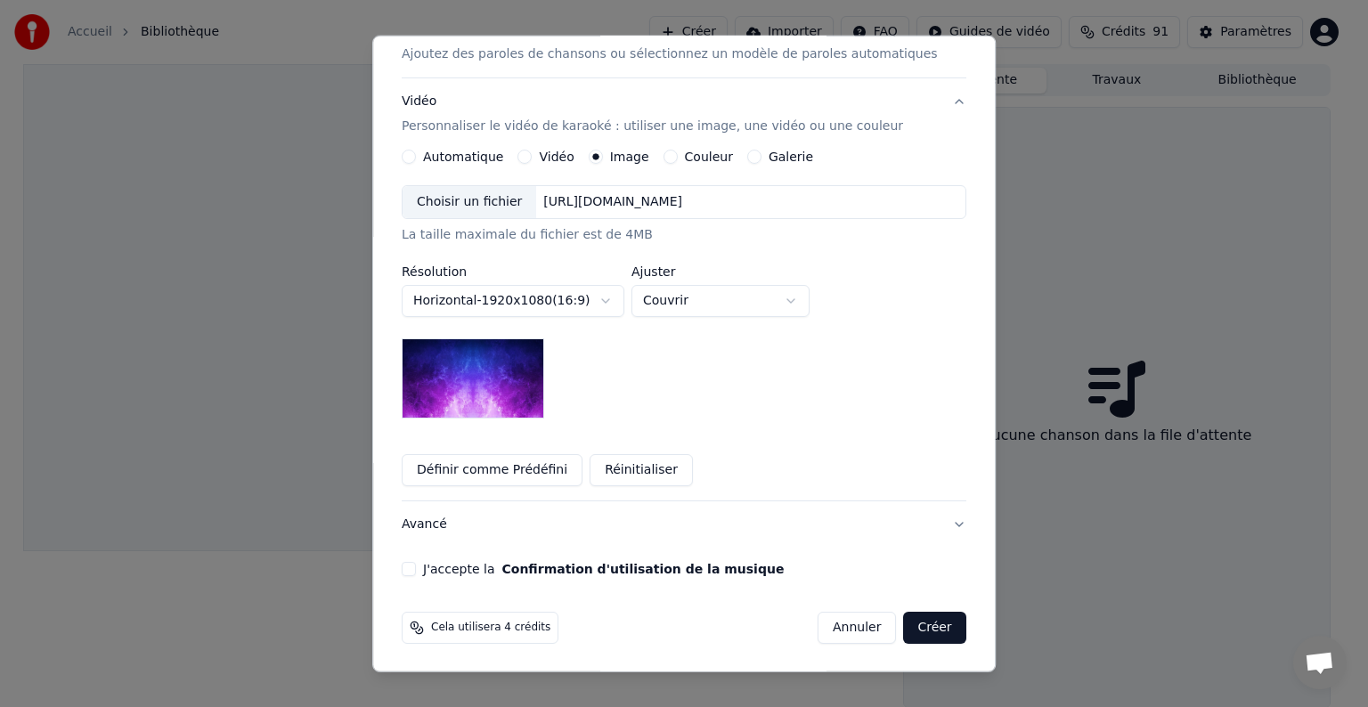
click at [534, 301] on body "**********" at bounding box center [676, 353] width 1353 height 707
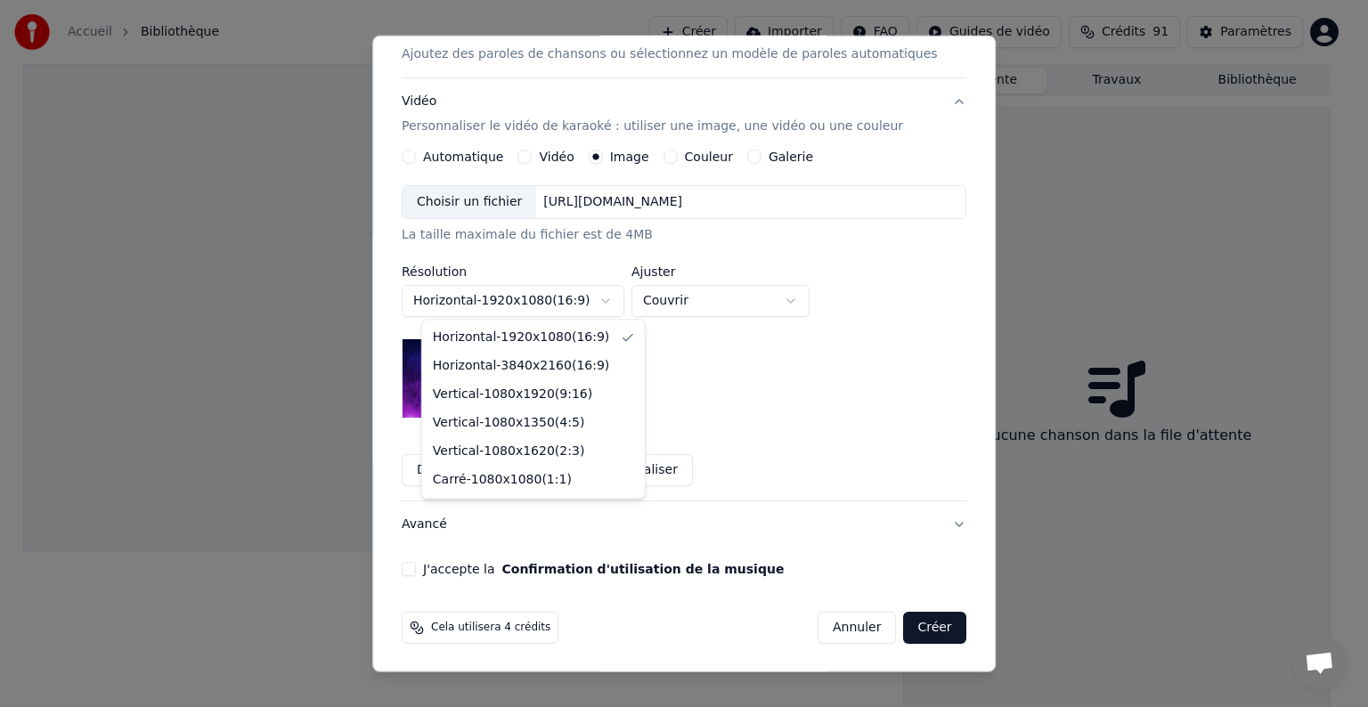
select select "*********"
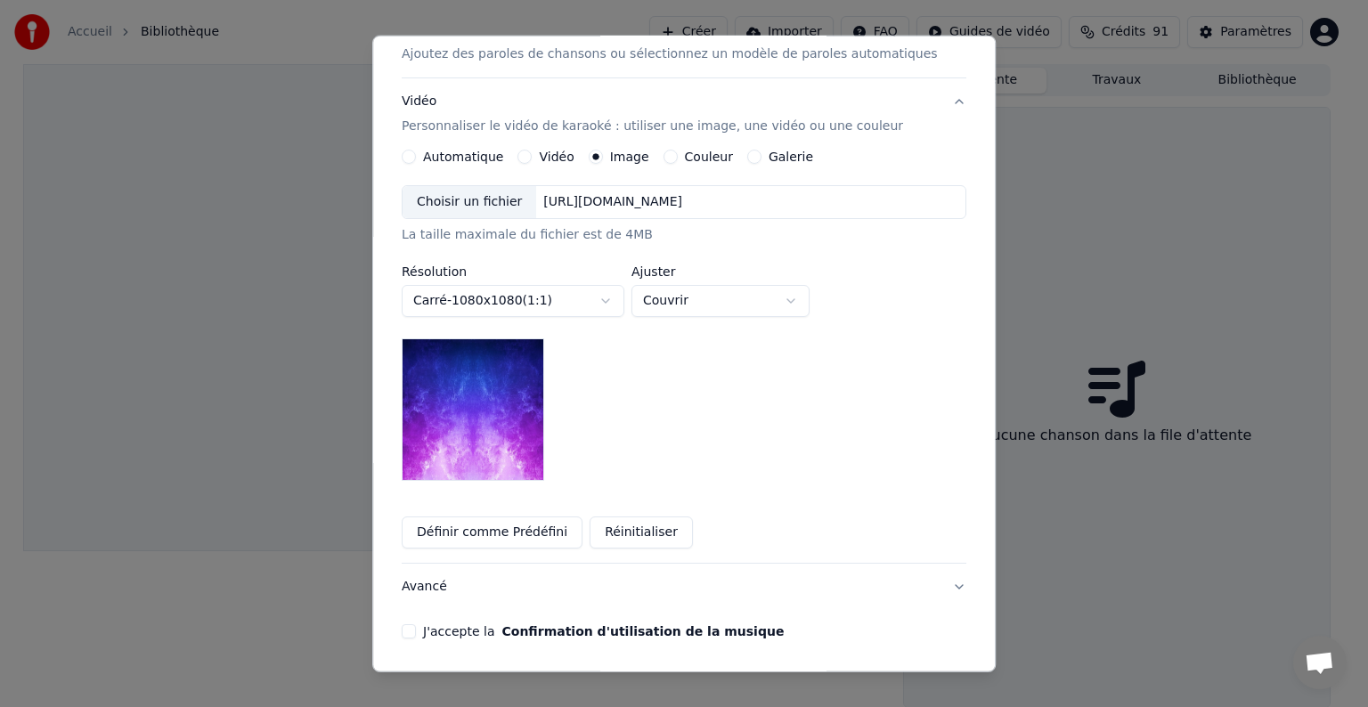
click at [509, 517] on button "Définir comme Prédéfini" at bounding box center [492, 533] width 181 height 32
click at [509, 530] on button "Réinitialiser" at bounding box center [528, 533] width 103 height 32
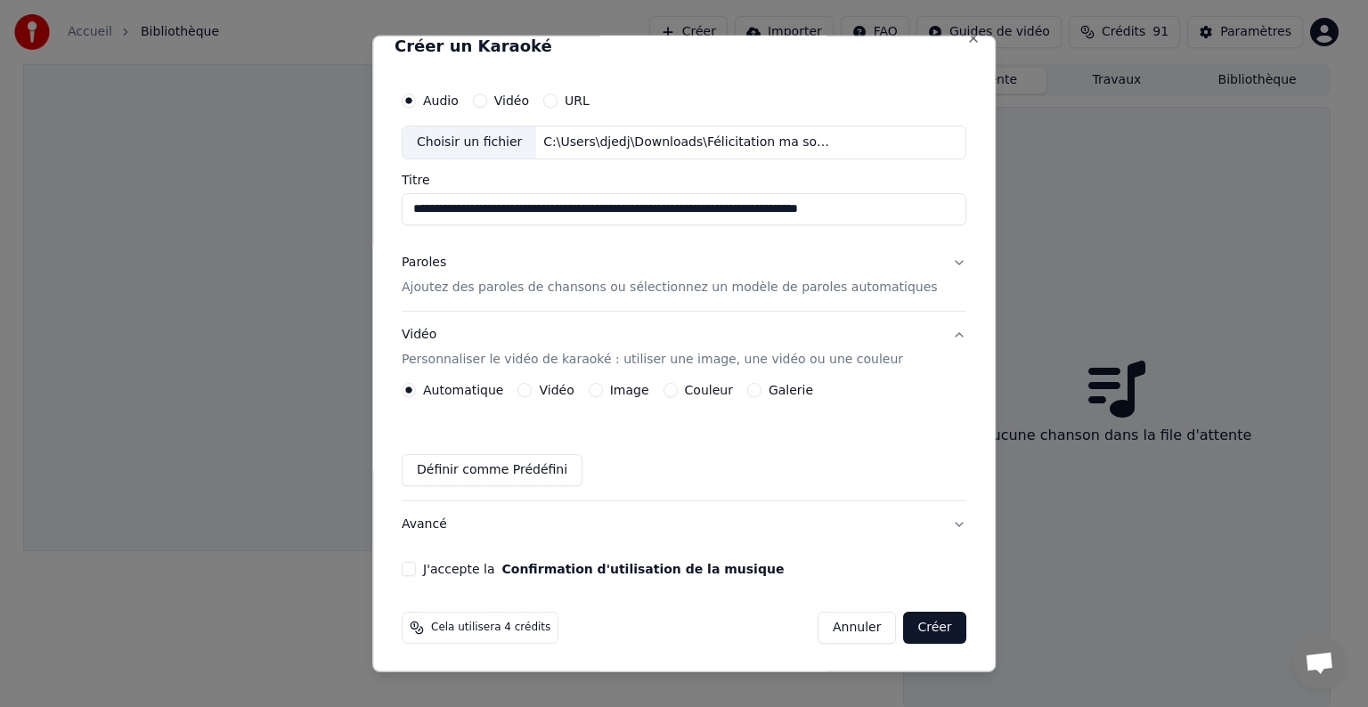
click at [494, 289] on p "Ajoutez des paroles de chansons ou sélectionnez un modèle de paroles automatiqu…" at bounding box center [670, 288] width 536 height 18
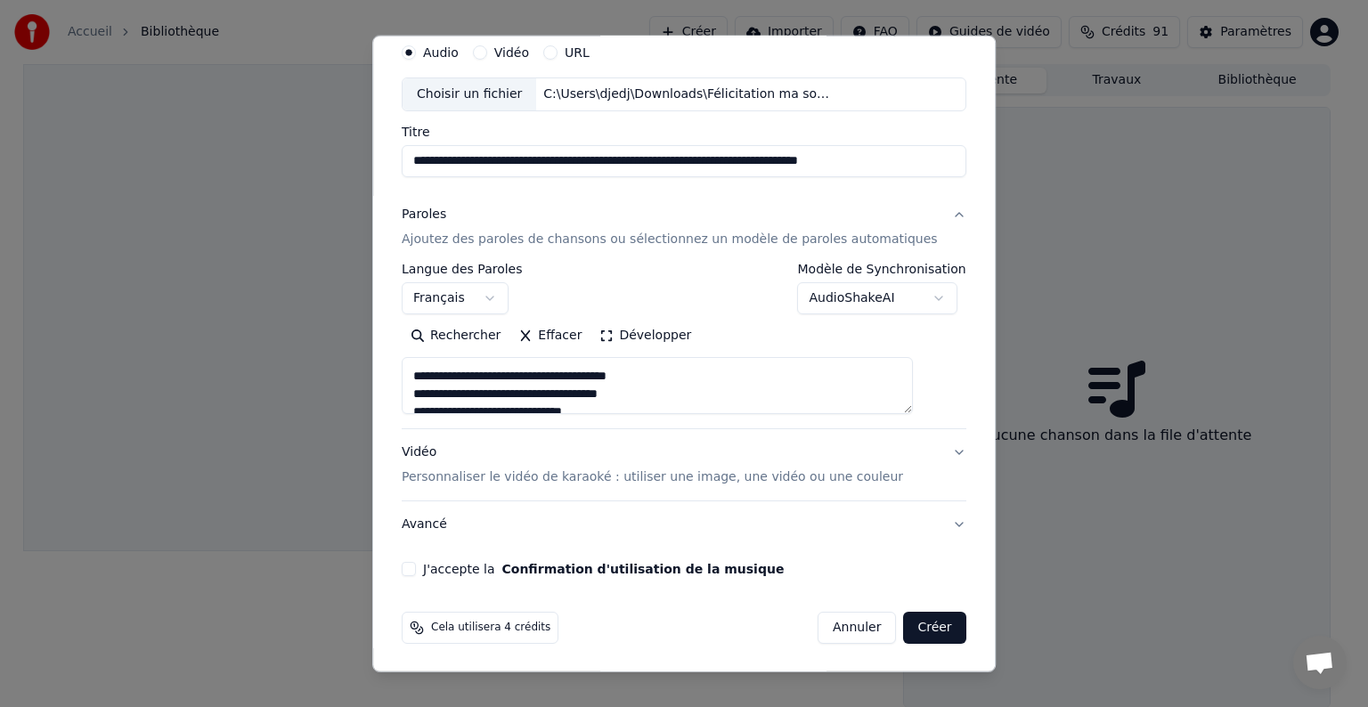
scroll to position [534, 0]
click at [548, 467] on div "Vidéo Personnaliser le vidéo de karaoké : utiliser une image, une vidéo ou une …" at bounding box center [652, 465] width 501 height 43
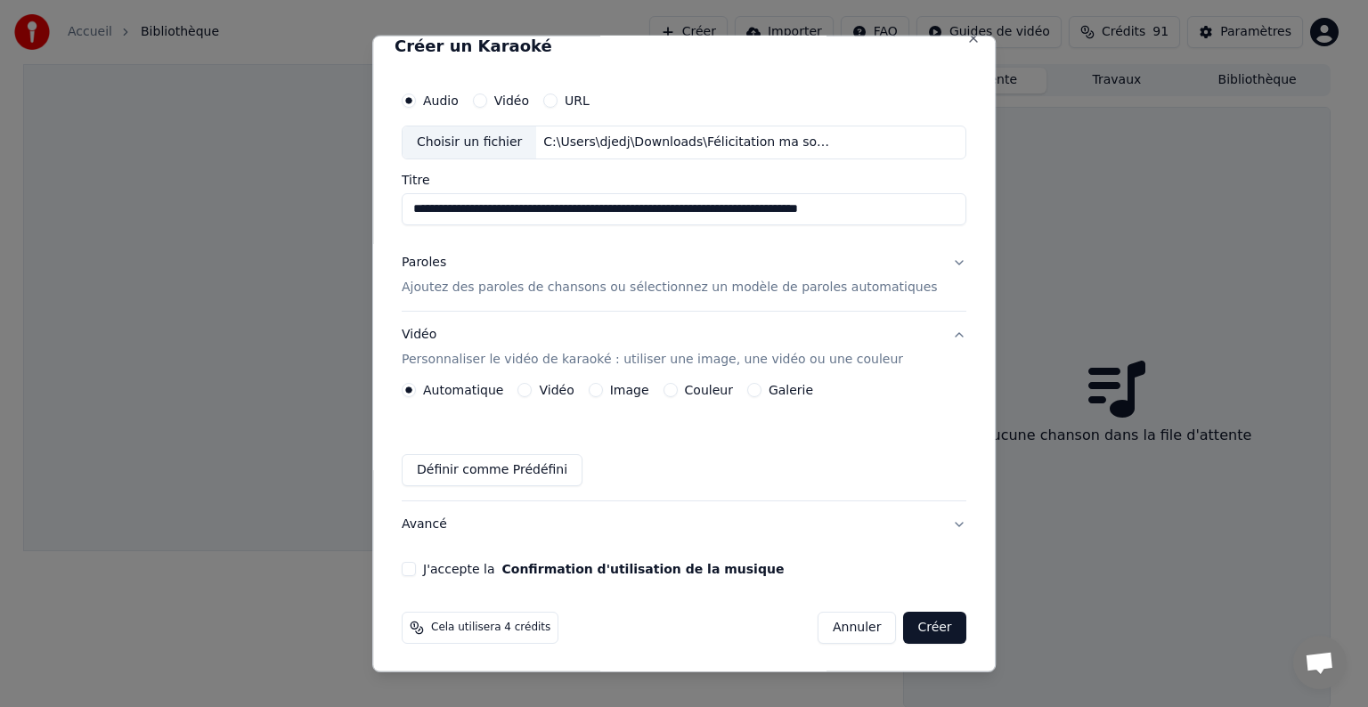
scroll to position [20, 0]
click at [603, 392] on button "Image" at bounding box center [596, 390] width 14 height 14
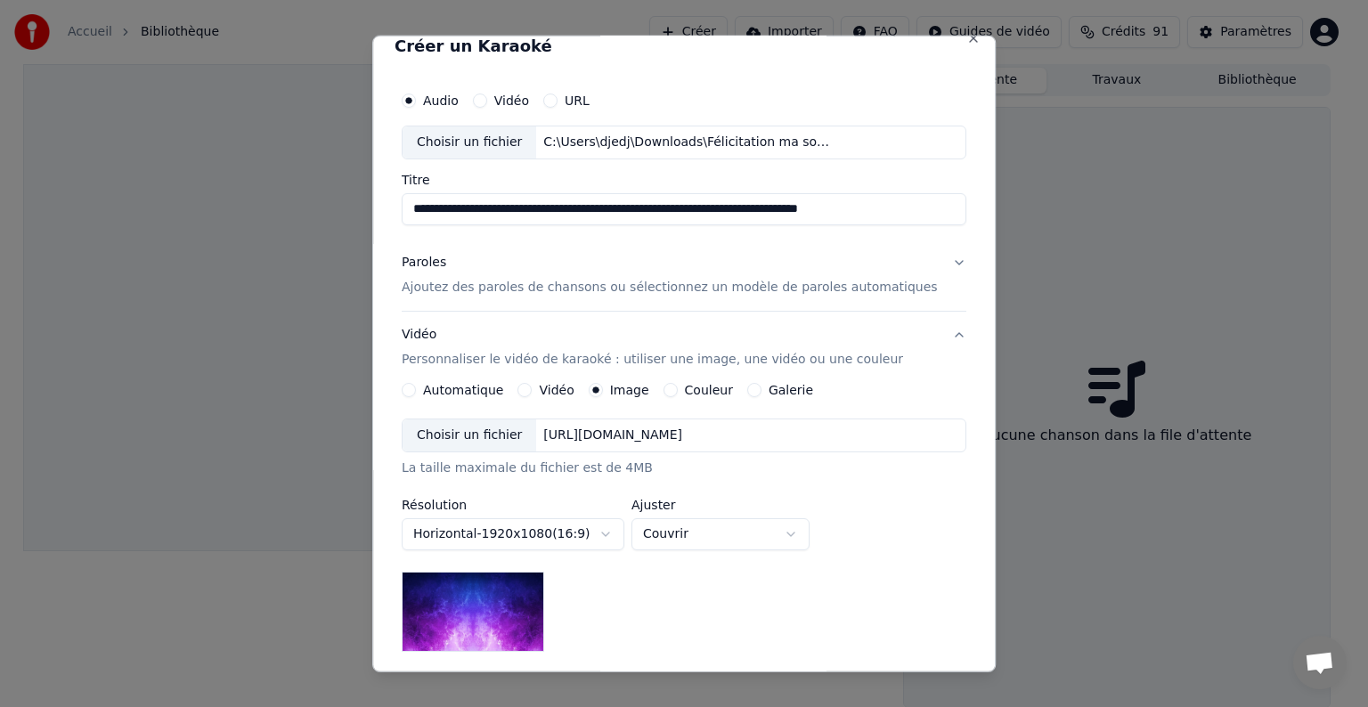
click at [488, 443] on div "Choisir un fichier" at bounding box center [470, 435] width 134 height 32
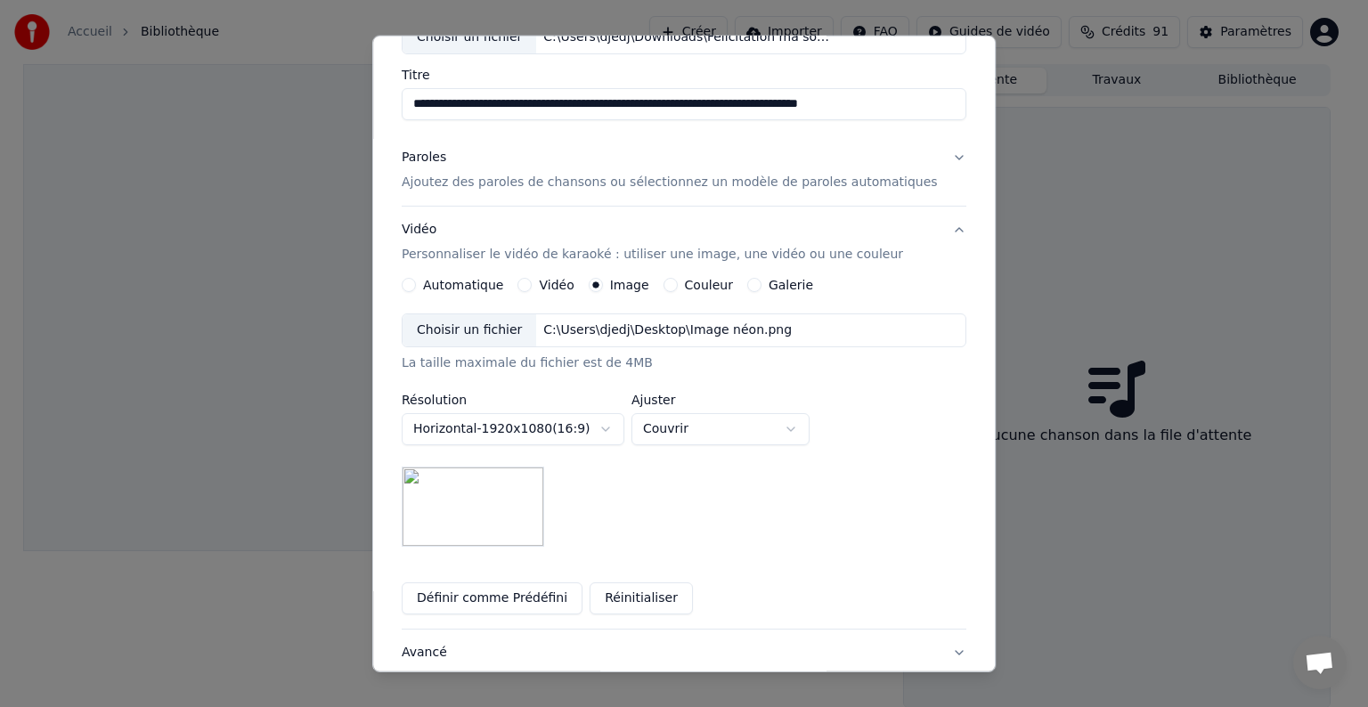
scroll to position [253, 0]
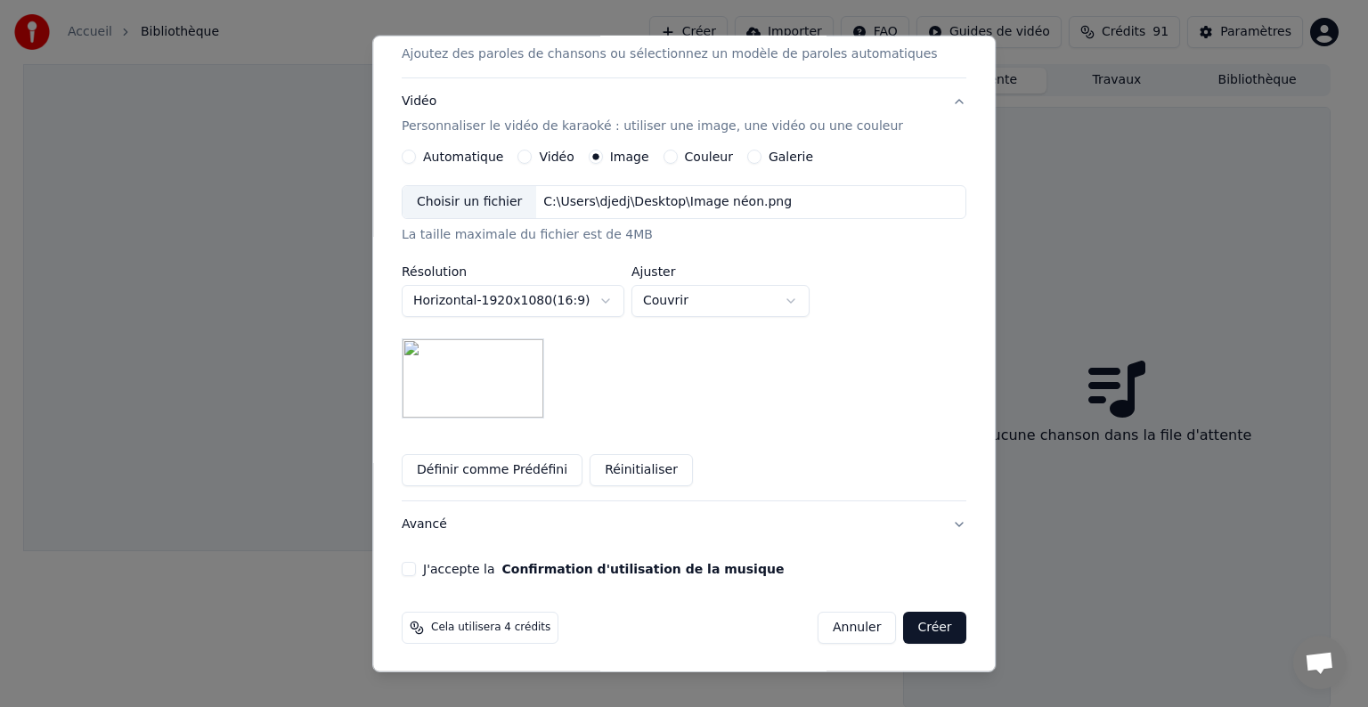
click at [574, 292] on body "**********" at bounding box center [676, 353] width 1353 height 707
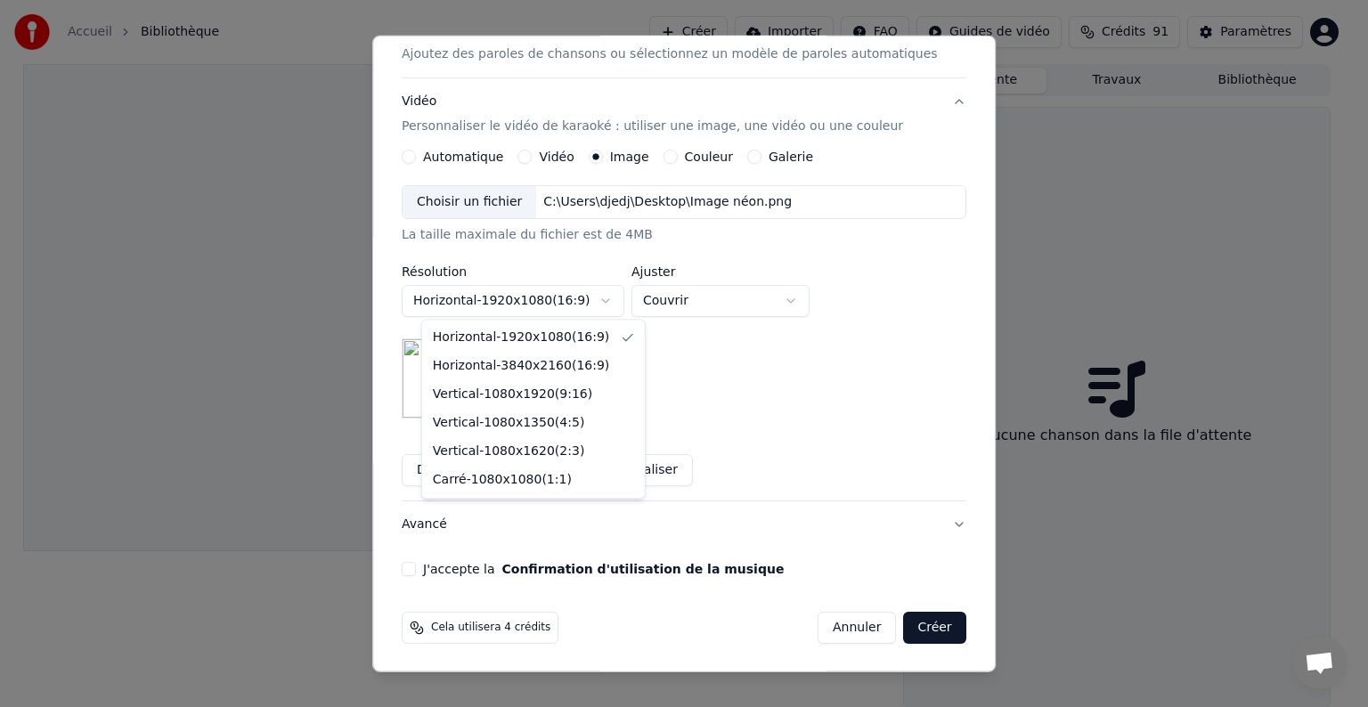
select select "*********"
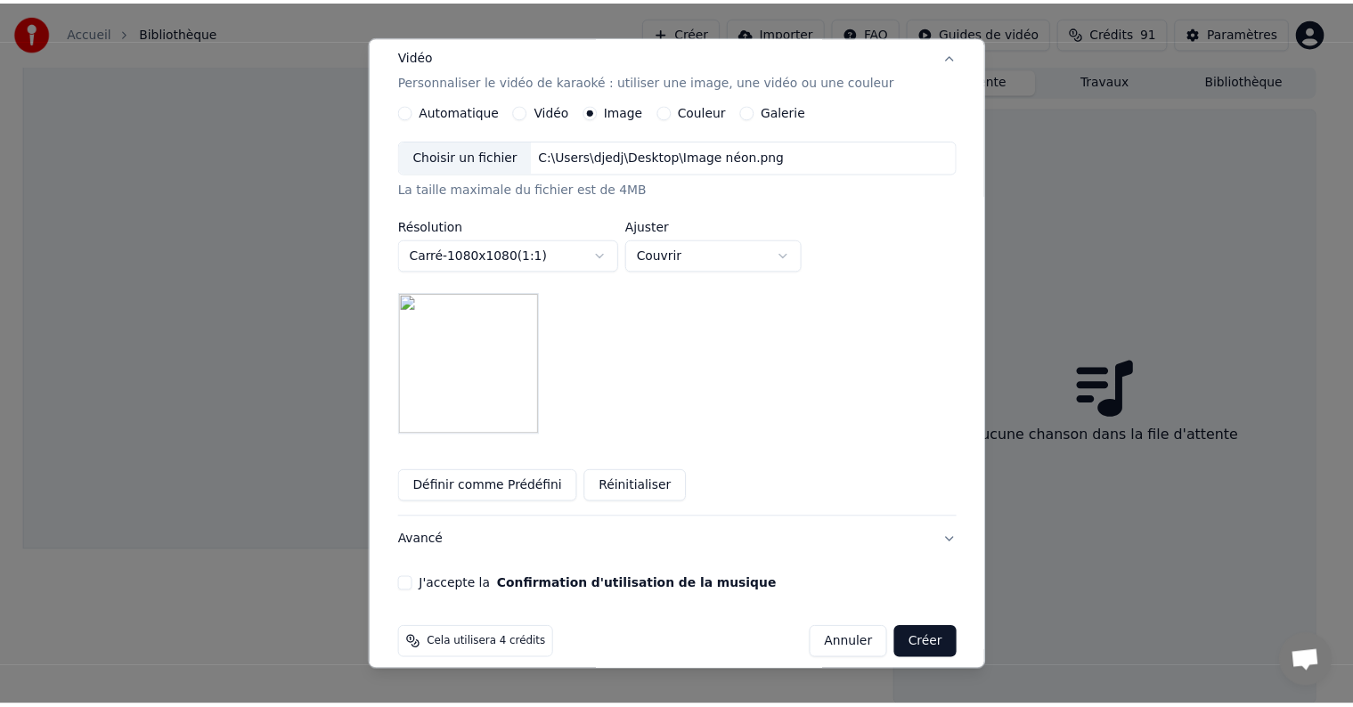
scroll to position [314, 0]
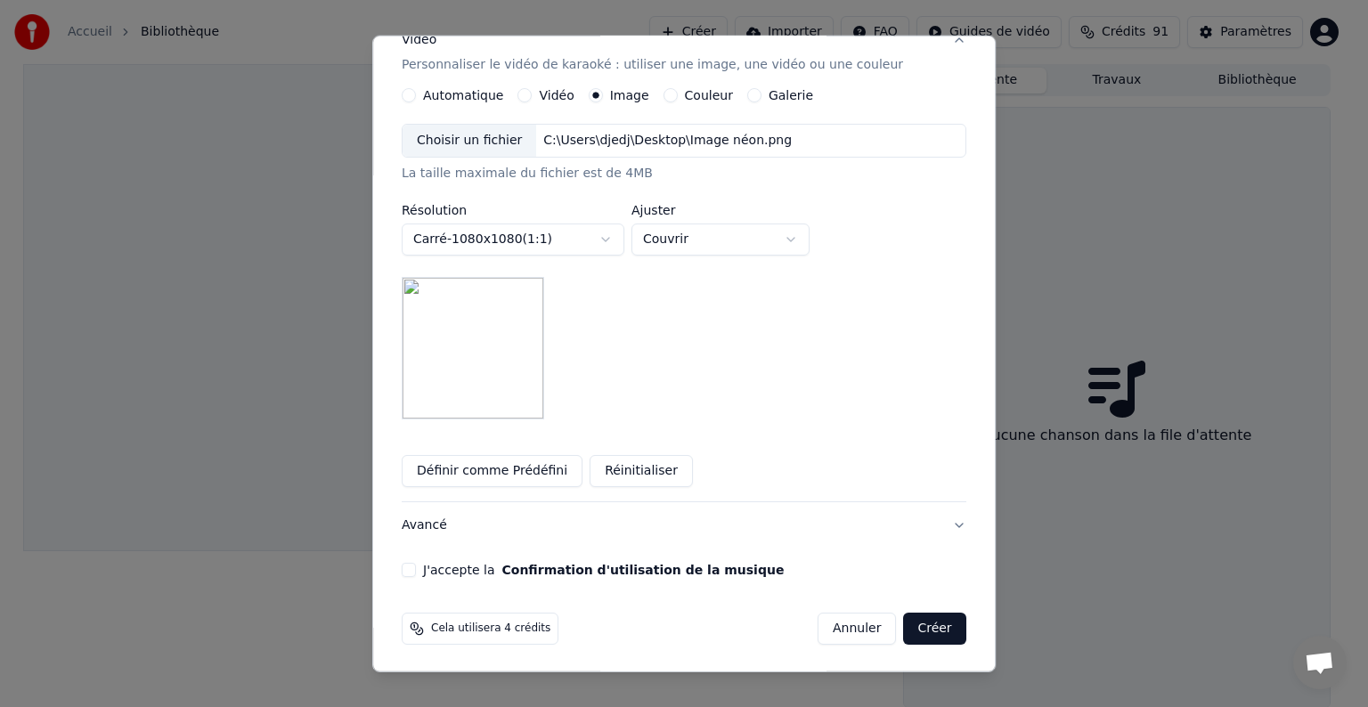
click at [416, 567] on button "J'accepte la Confirmation d'utilisation de la musique" at bounding box center [409, 570] width 14 height 14
click at [904, 624] on button "Créer" at bounding box center [935, 629] width 62 height 32
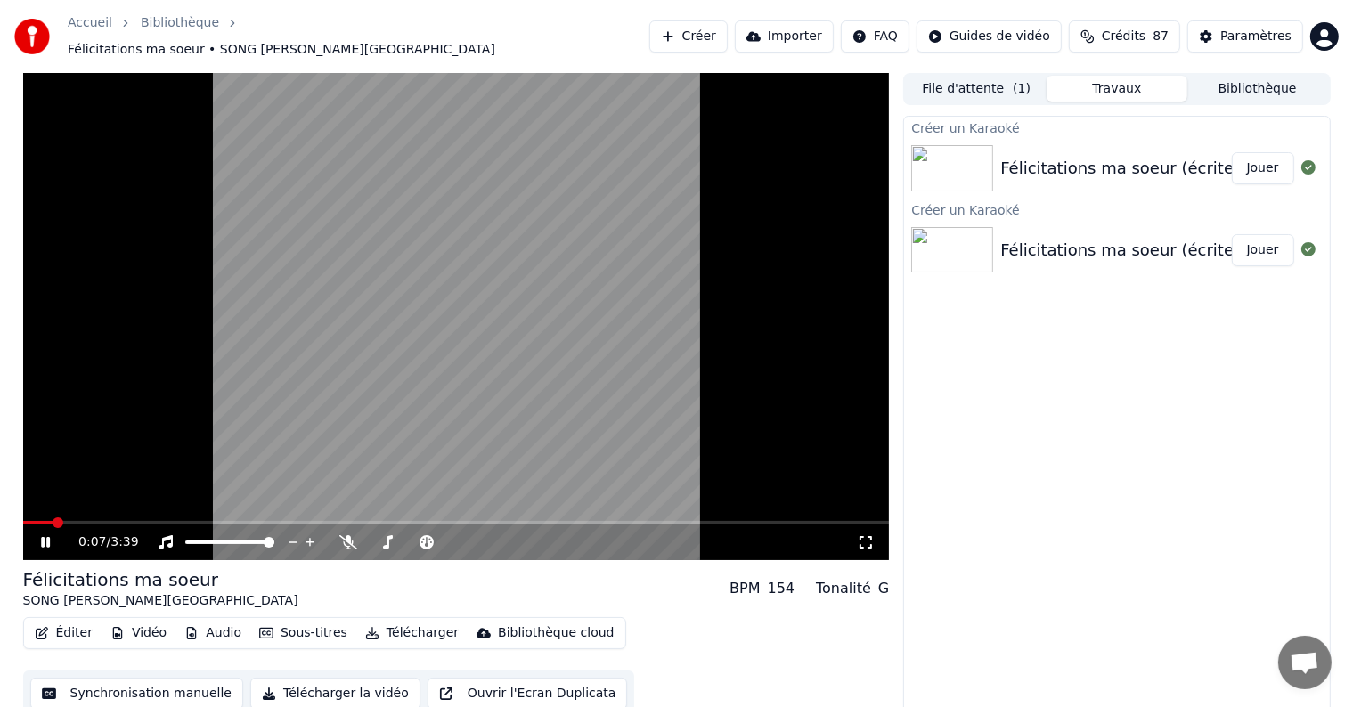
click at [43, 537] on icon at bounding box center [45, 542] width 9 height 11
click at [43, 536] on icon at bounding box center [45, 542] width 11 height 12
click at [265, 628] on icon "button" at bounding box center [266, 633] width 14 height 11
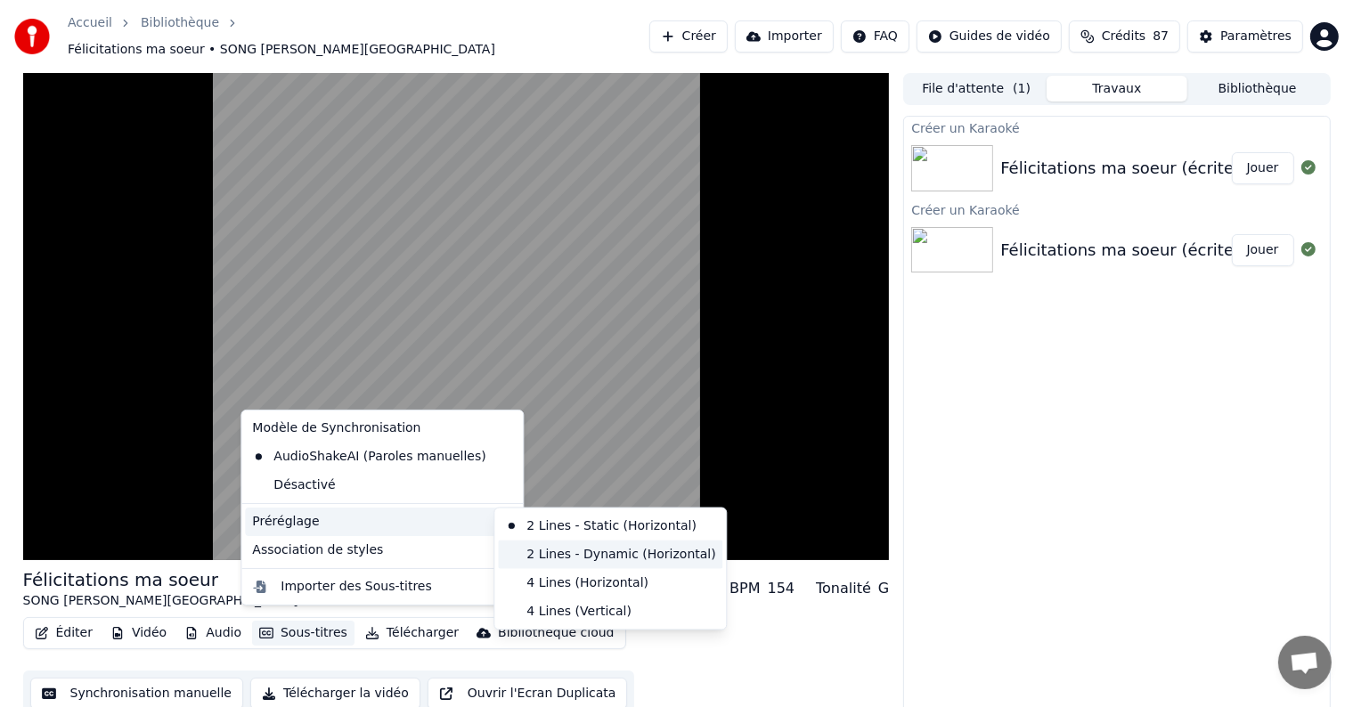
click at [588, 550] on div "2 Lines - Dynamic (Horizontal)" at bounding box center [610, 555] width 224 height 29
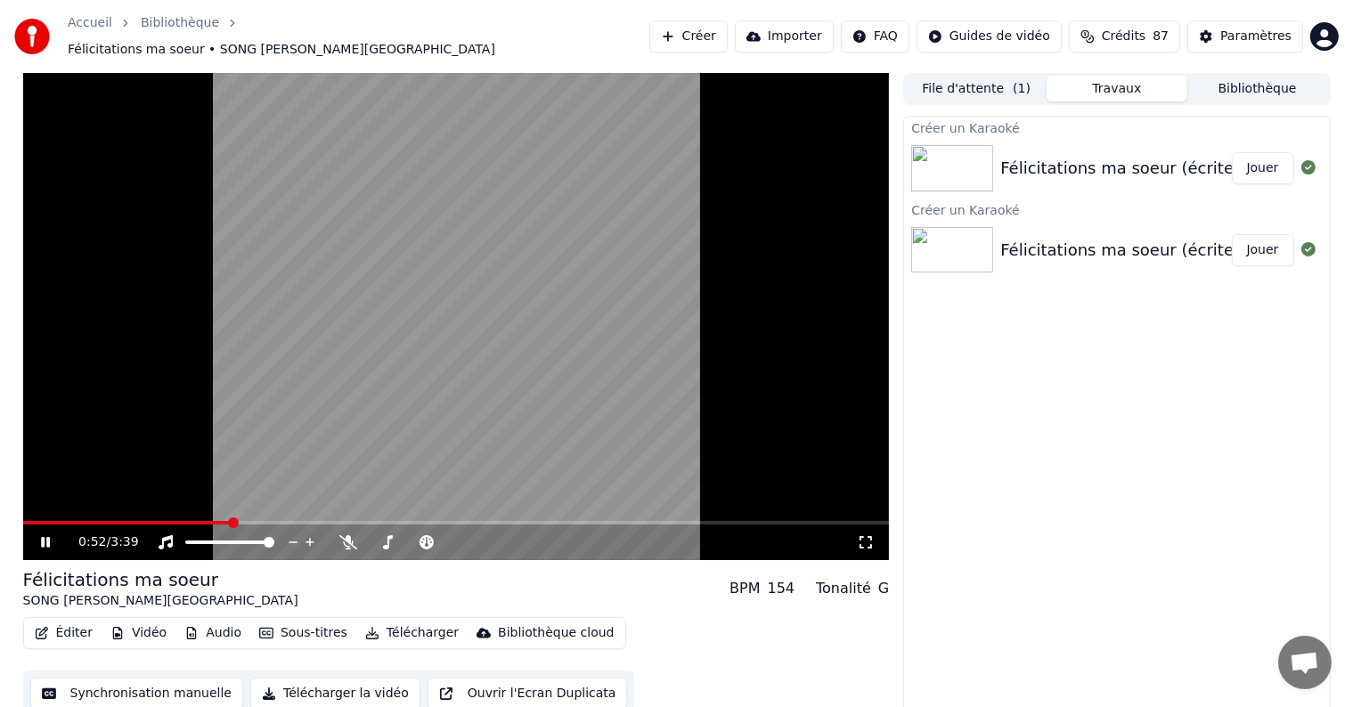
click at [314, 621] on button "Sous-titres" at bounding box center [303, 633] width 102 height 25
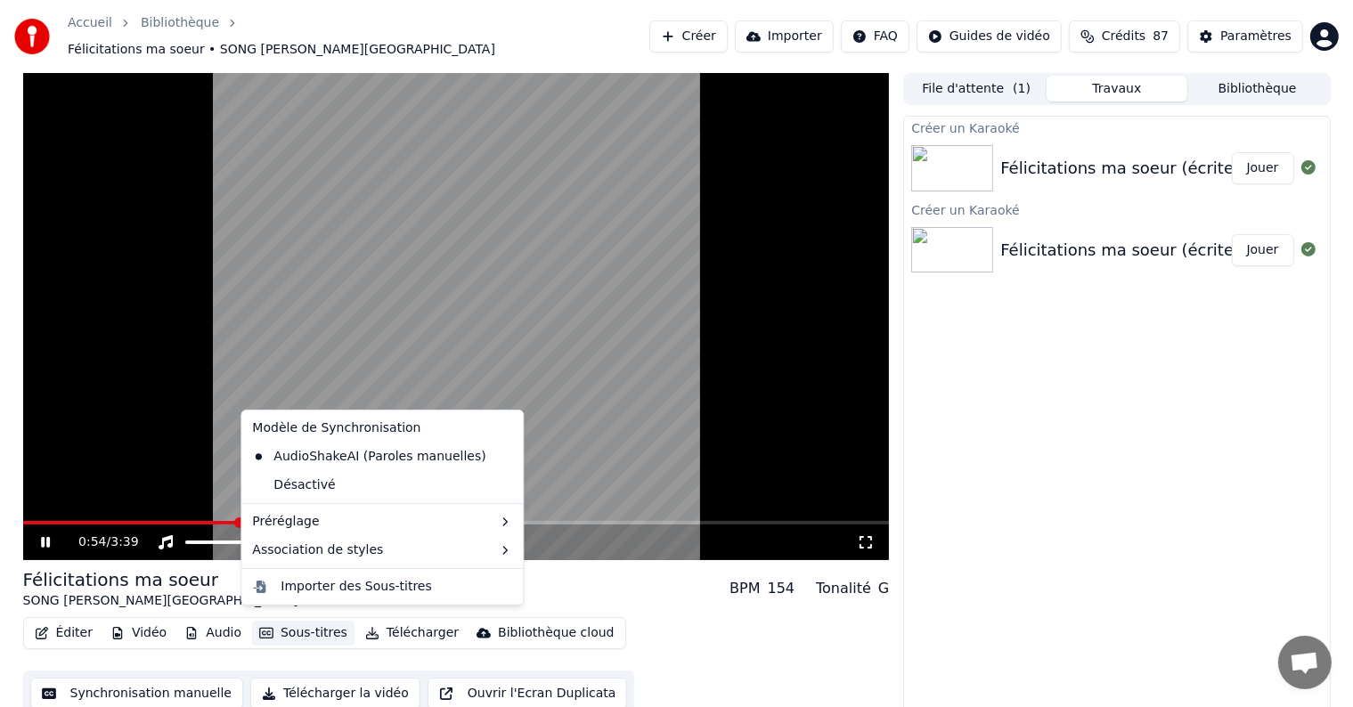
click at [50, 535] on icon at bounding box center [58, 542] width 42 height 14
